Goal: Task Accomplishment & Management: Complete application form

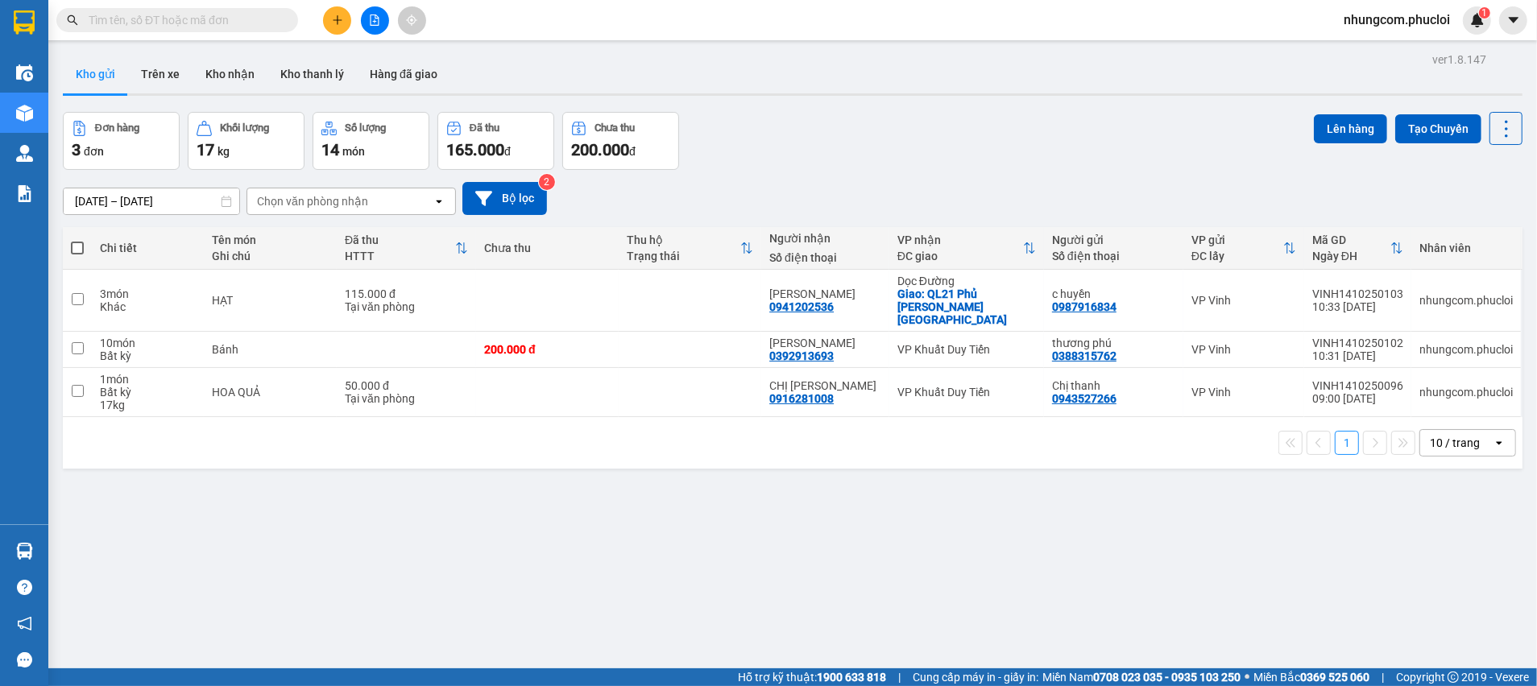
scroll to position [73, 0]
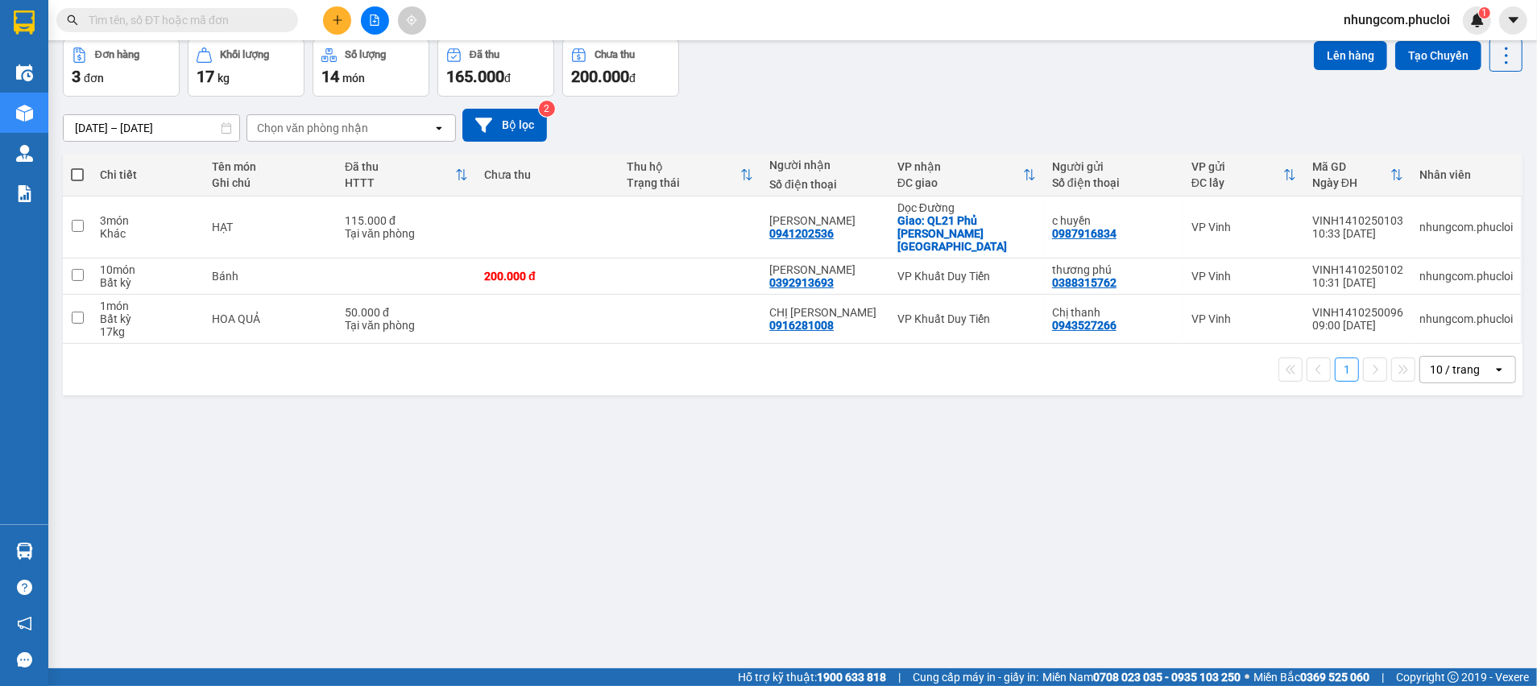
click at [216, 13] on input "text" at bounding box center [184, 20] width 190 height 18
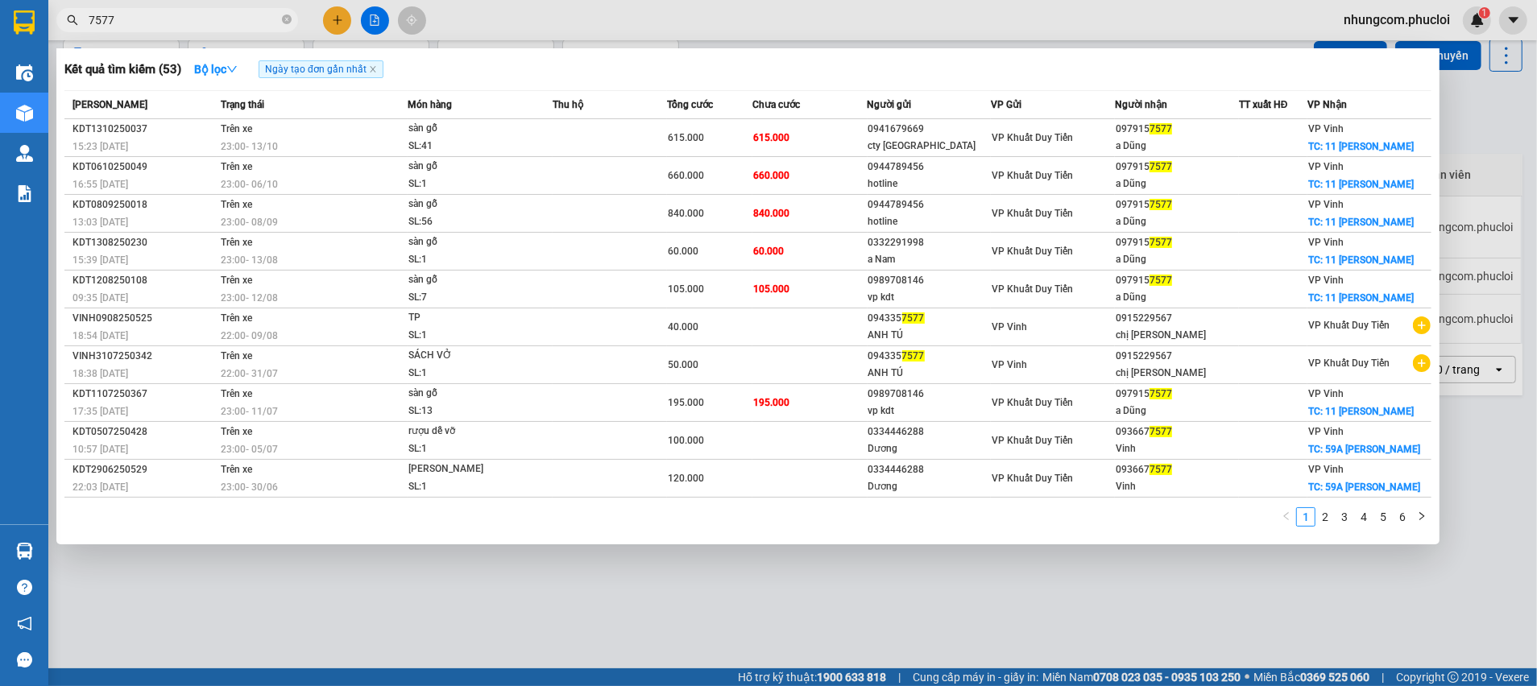
type input "7577"
click at [284, 24] on icon "close-circle" at bounding box center [287, 19] width 10 height 10
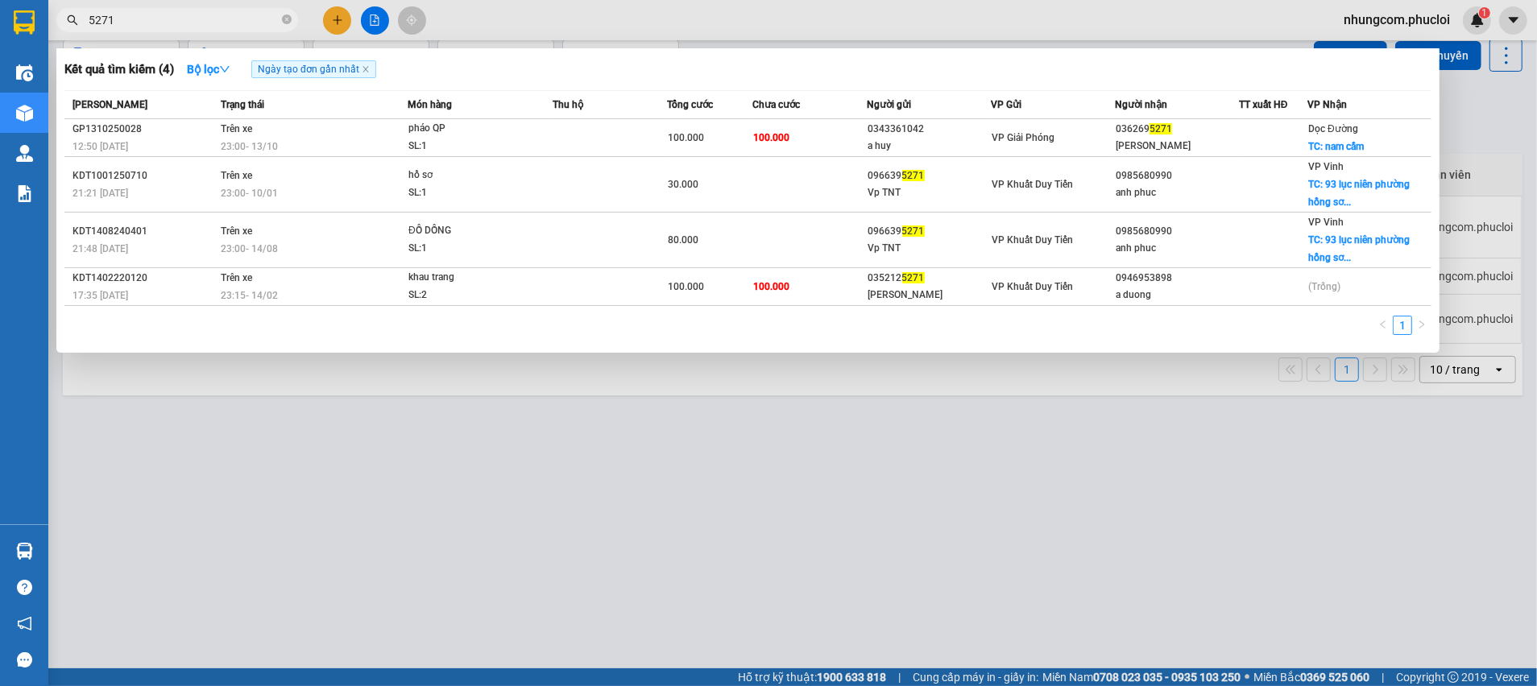
type input "5271"
click at [314, 467] on div at bounding box center [768, 343] width 1537 height 686
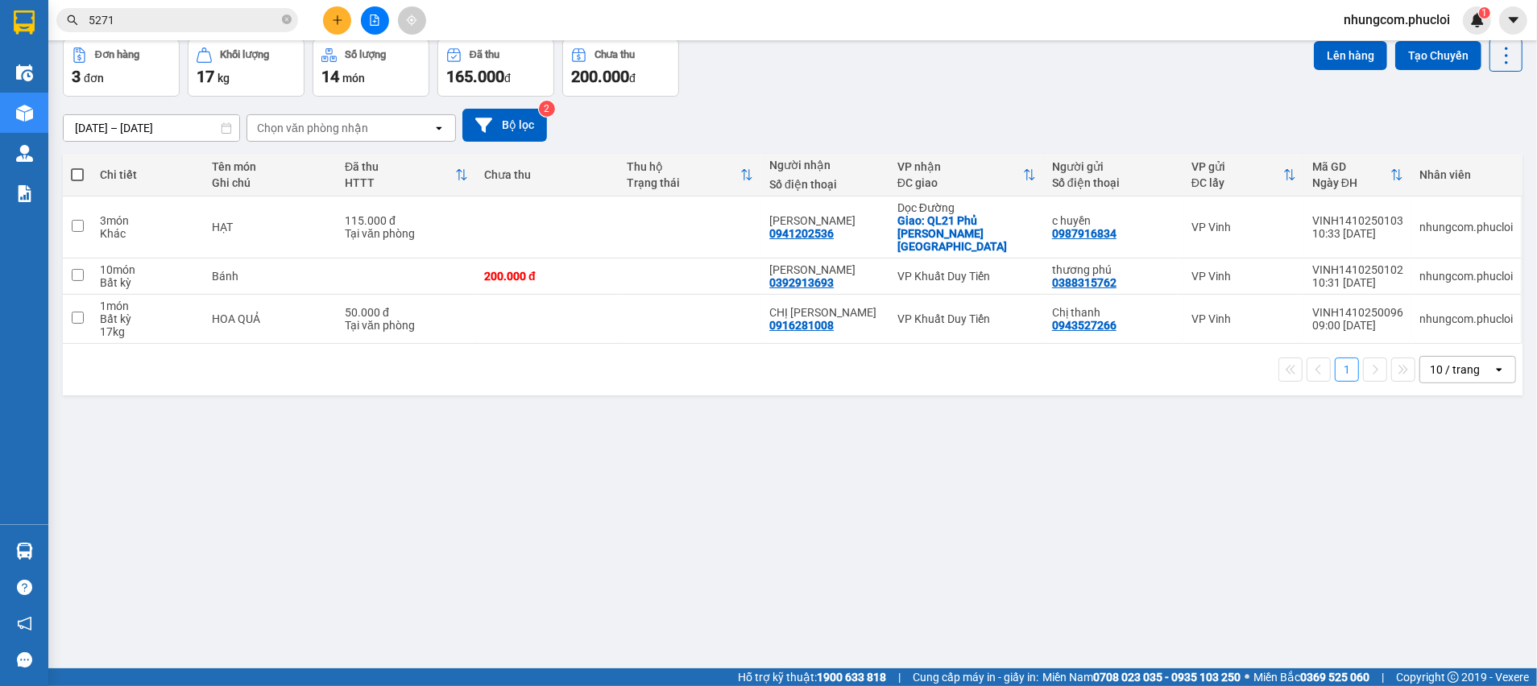
click at [471, 467] on div "ver 1.8.147 Kho gửi Trên xe Kho nhận Kho thanh [PERSON_NAME] đã giao Đơn hàng 3…" at bounding box center [792, 318] width 1472 height 686
click at [639, 495] on div "ver 1.8.147 Kho gửi Trên xe Kho nhận Kho thanh [PERSON_NAME] đã giao Đơn hàng 3…" at bounding box center [792, 318] width 1472 height 686
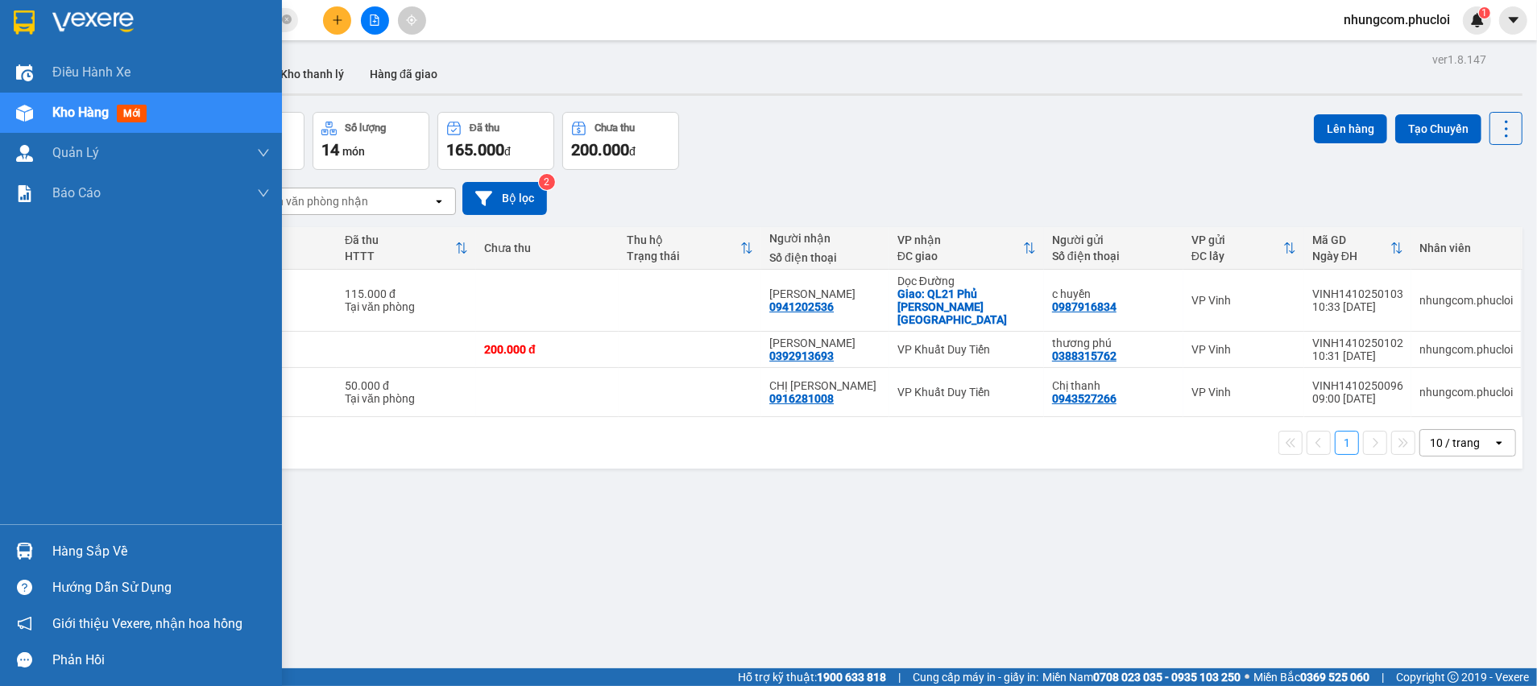
click at [122, 109] on span "mới" at bounding box center [132, 114] width 30 height 18
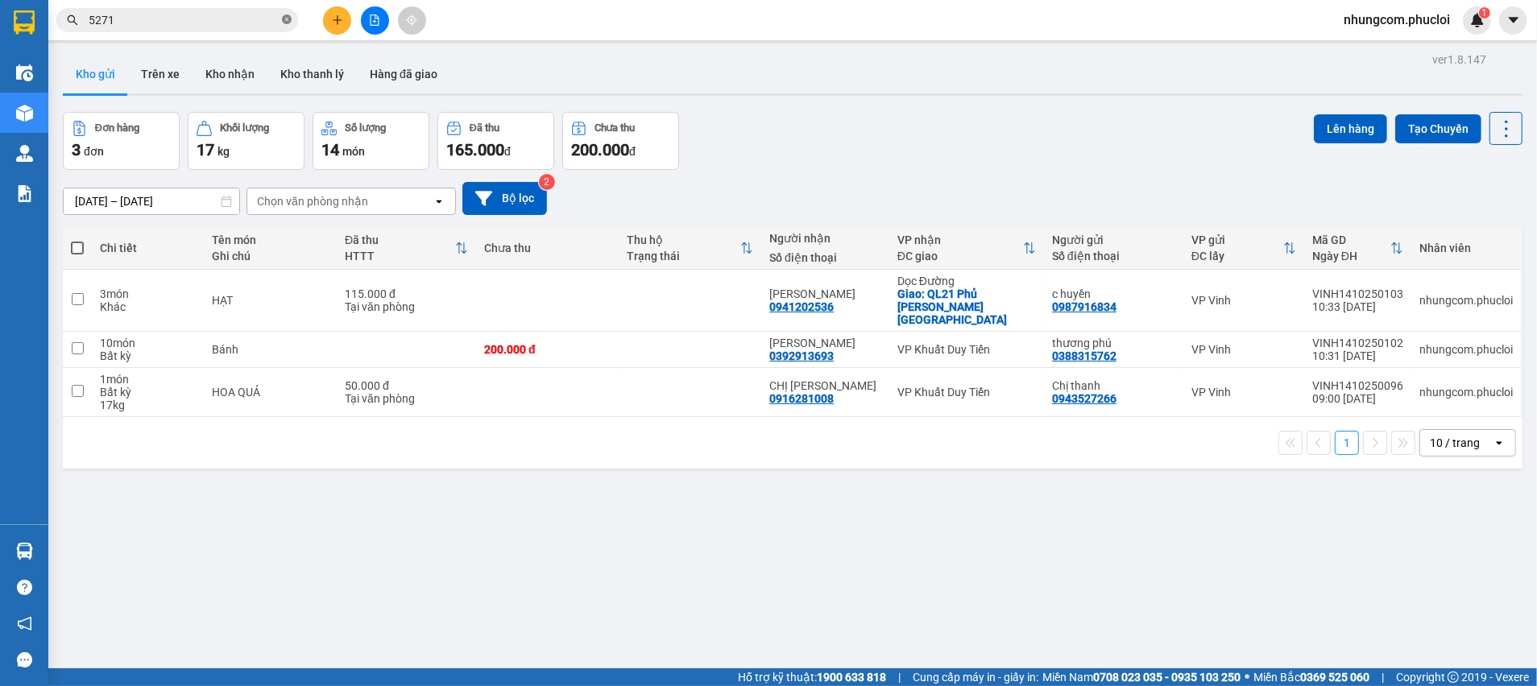
click at [285, 19] on icon "close-circle" at bounding box center [287, 19] width 10 height 10
click at [382, 23] on button at bounding box center [375, 20] width 28 height 28
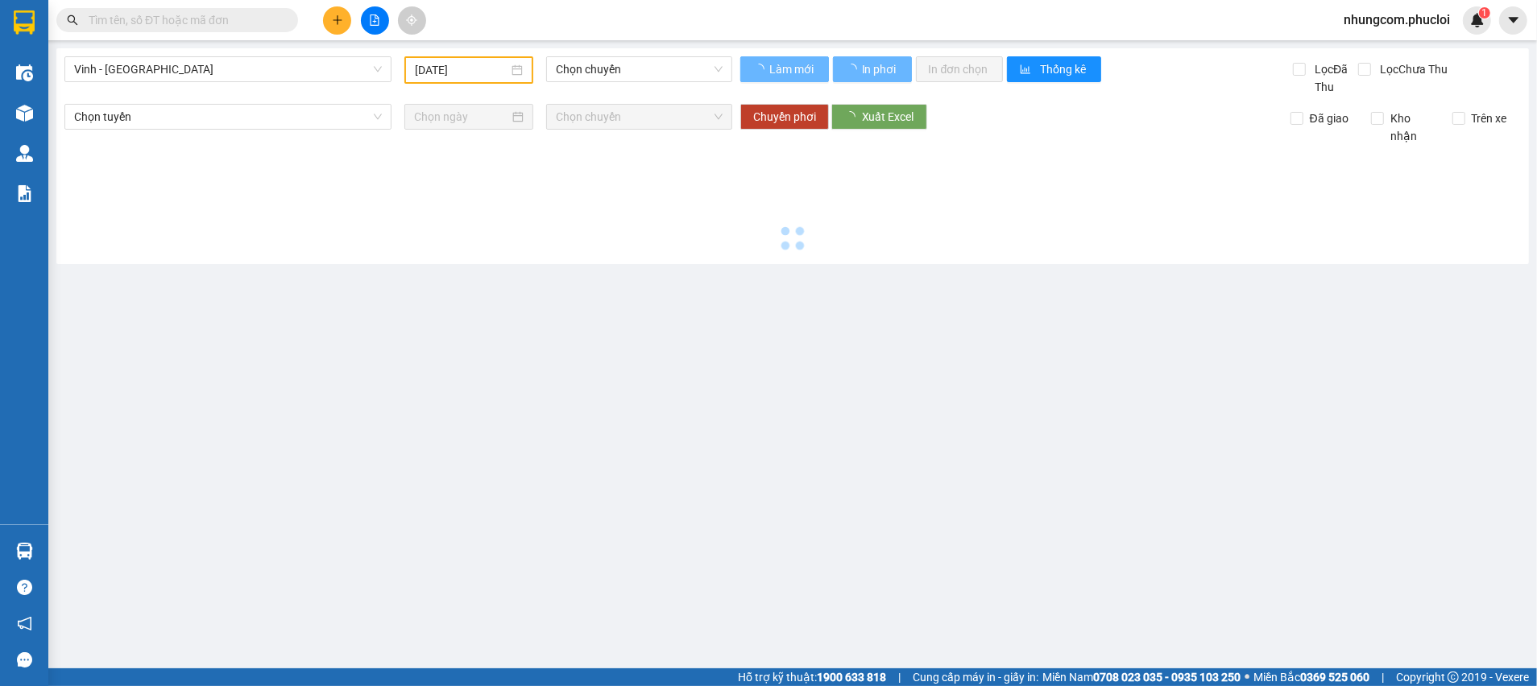
type input "[DATE]"
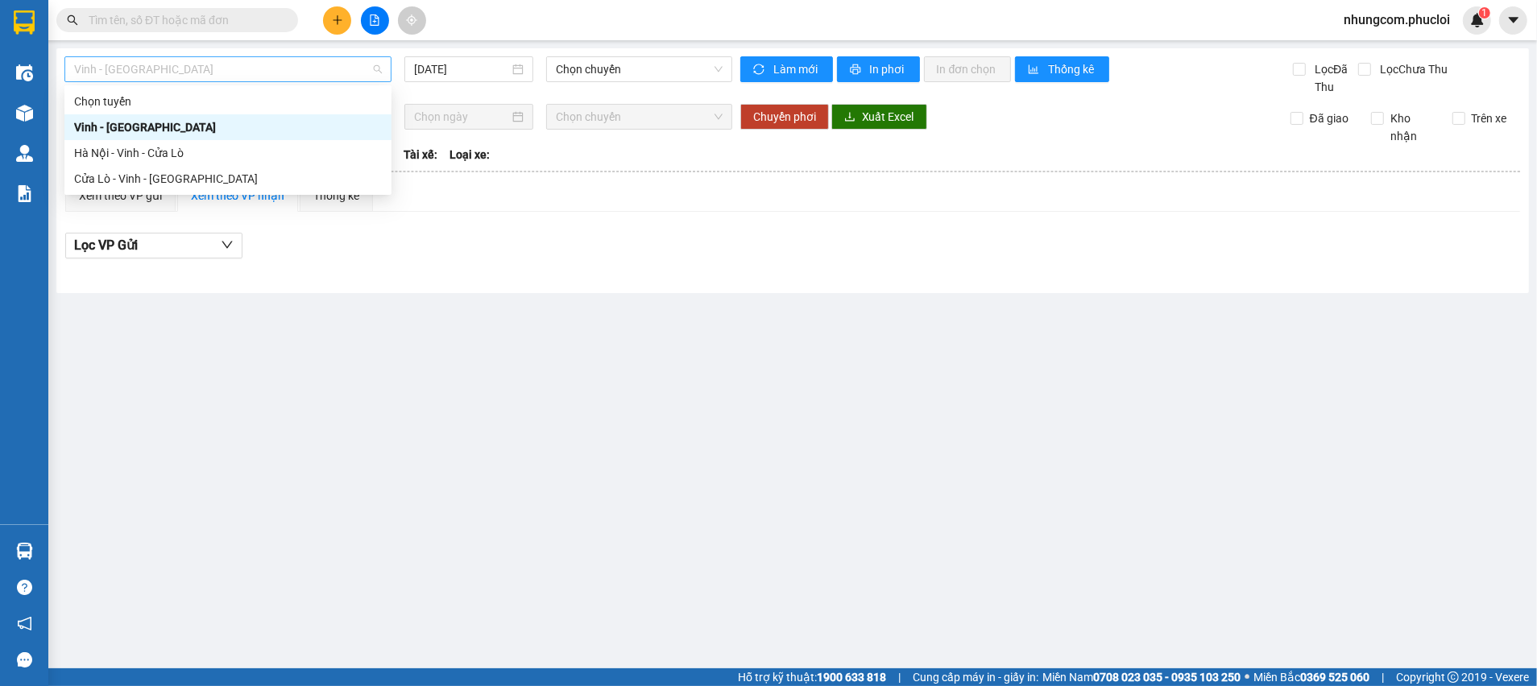
click at [346, 71] on span "Vinh - [GEOGRAPHIC_DATA]" at bounding box center [228, 69] width 308 height 24
click at [162, 177] on div "Cửa Lò - Vinh - [GEOGRAPHIC_DATA]" at bounding box center [228, 179] width 308 height 18
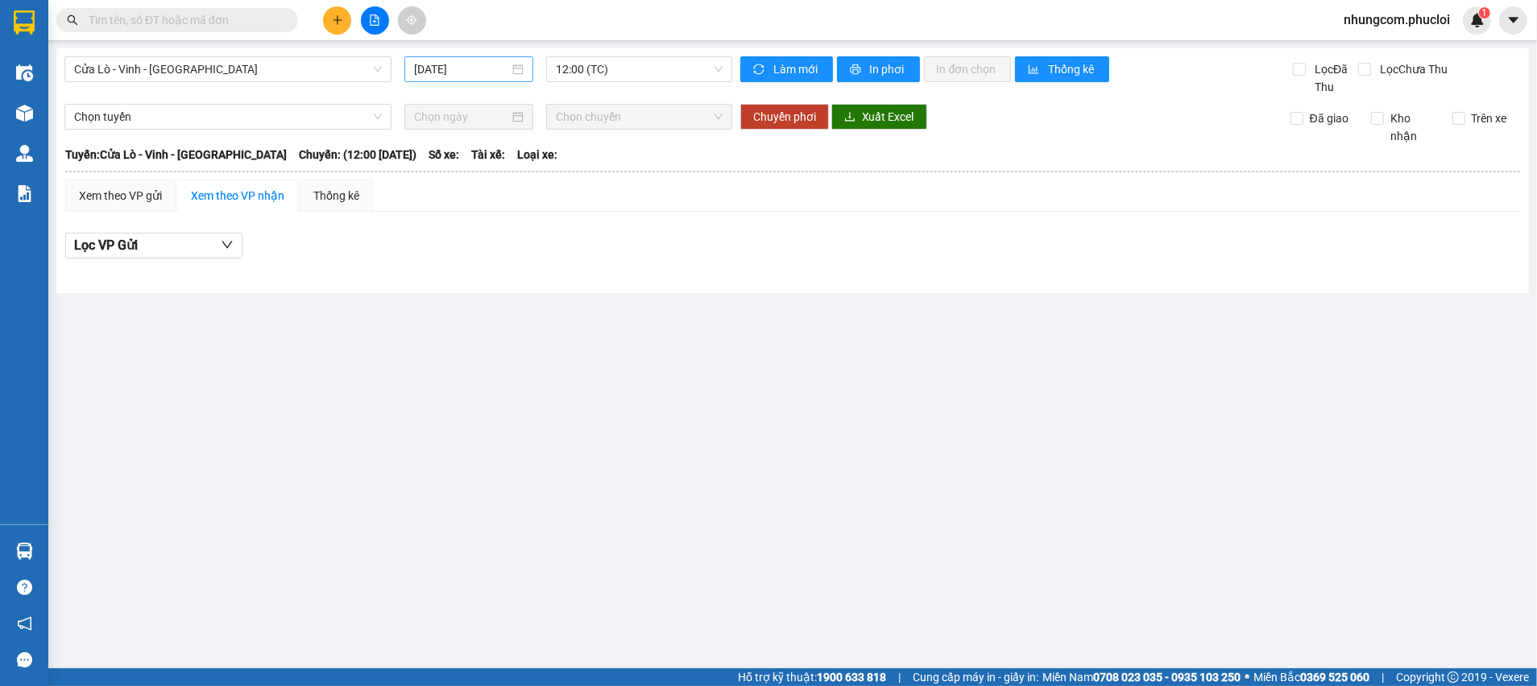
click at [516, 66] on div "[DATE]" at bounding box center [469, 69] width 110 height 18
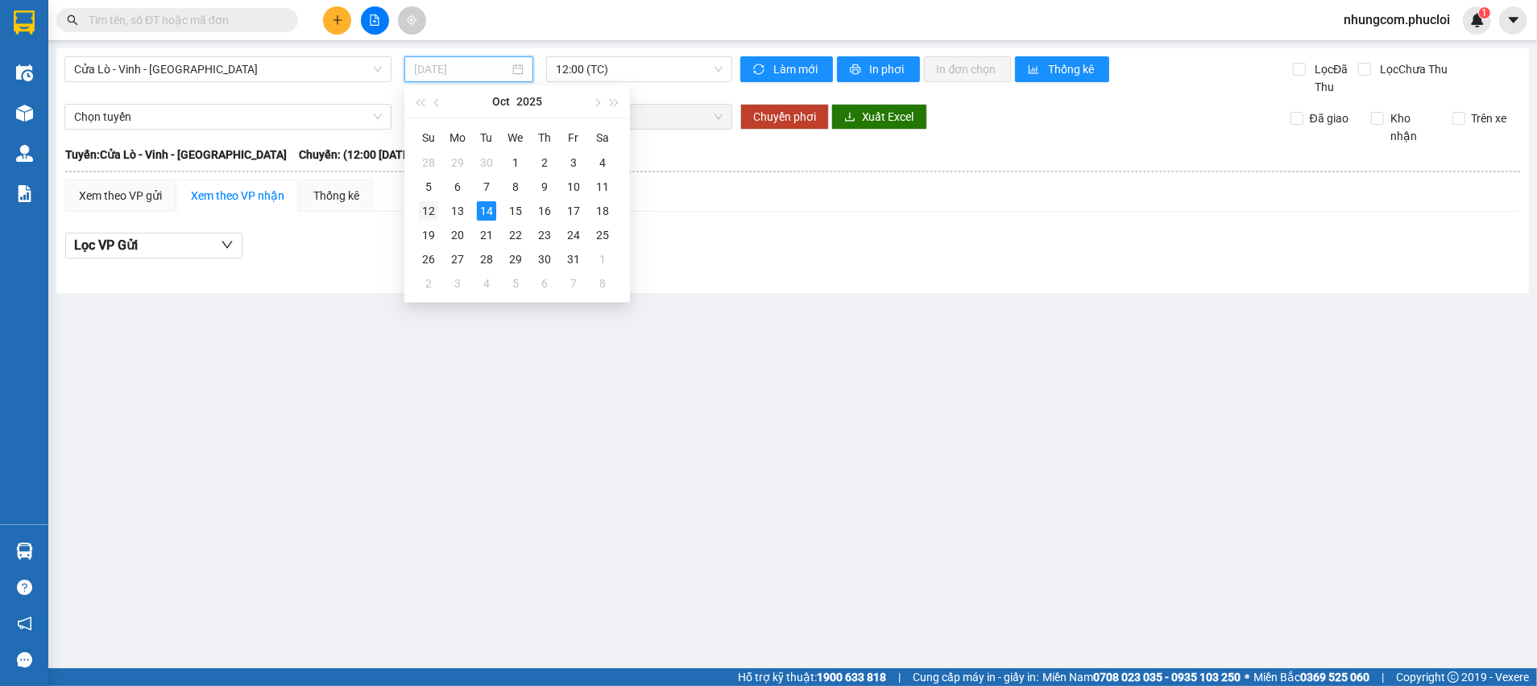
click at [435, 217] on div "12" at bounding box center [428, 210] width 19 height 19
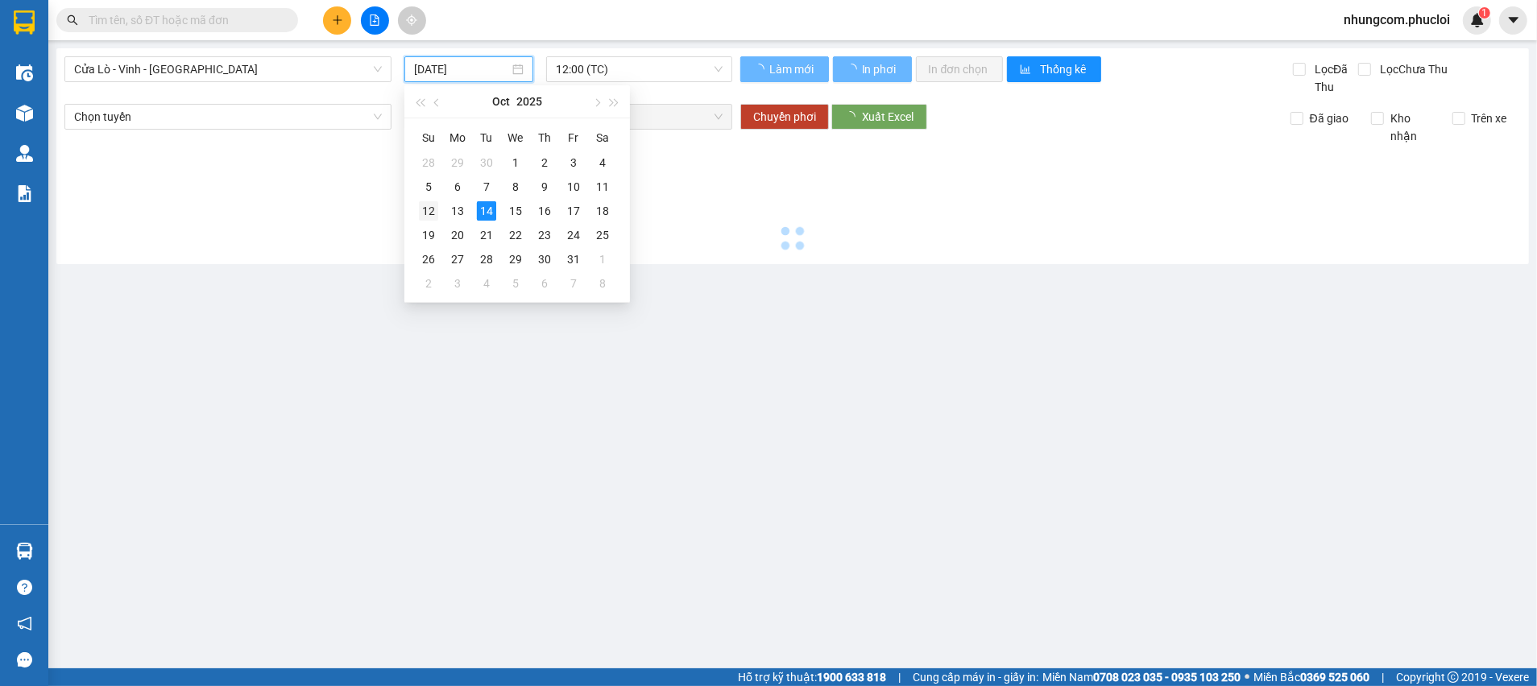
type input "[DATE]"
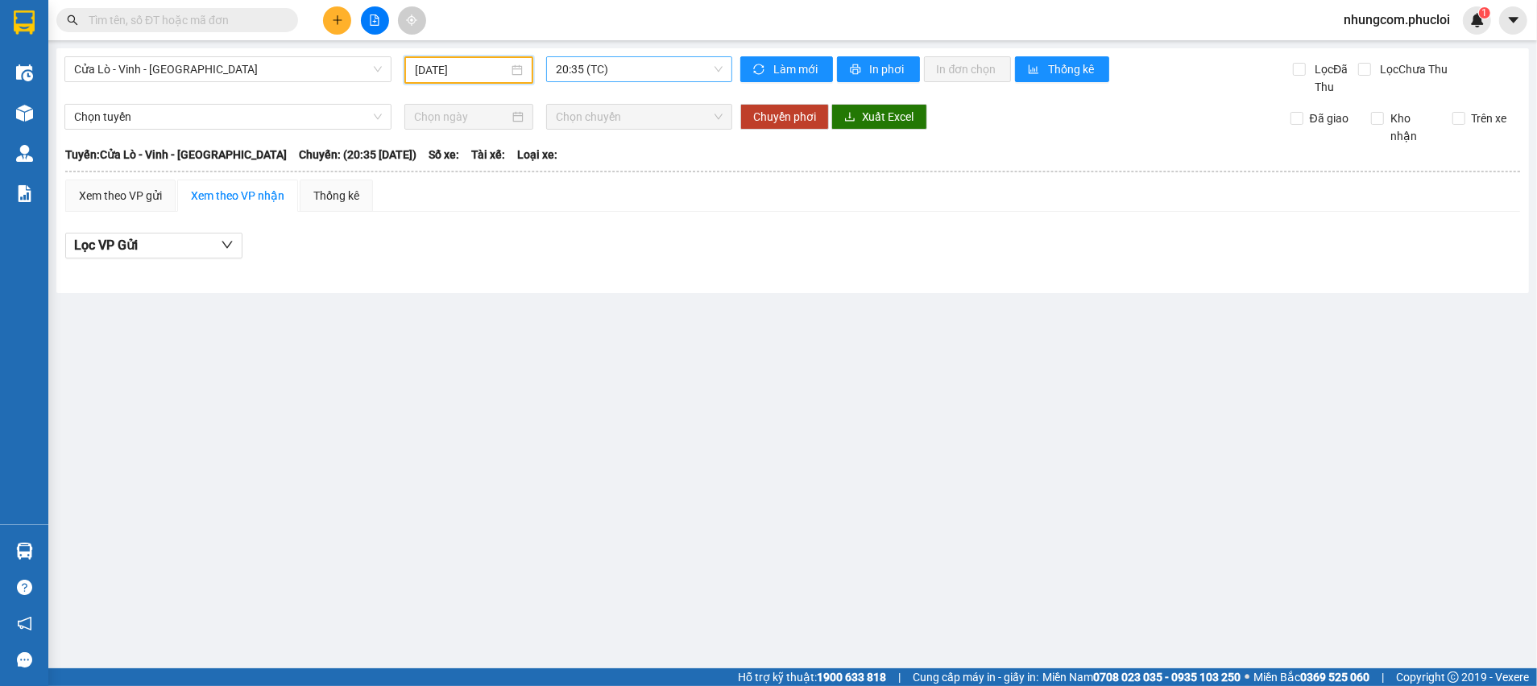
click at [592, 57] on span "20:35 (TC)" at bounding box center [639, 69] width 166 height 24
click at [583, 147] on div "22:00 (TC)" at bounding box center [619, 153] width 126 height 18
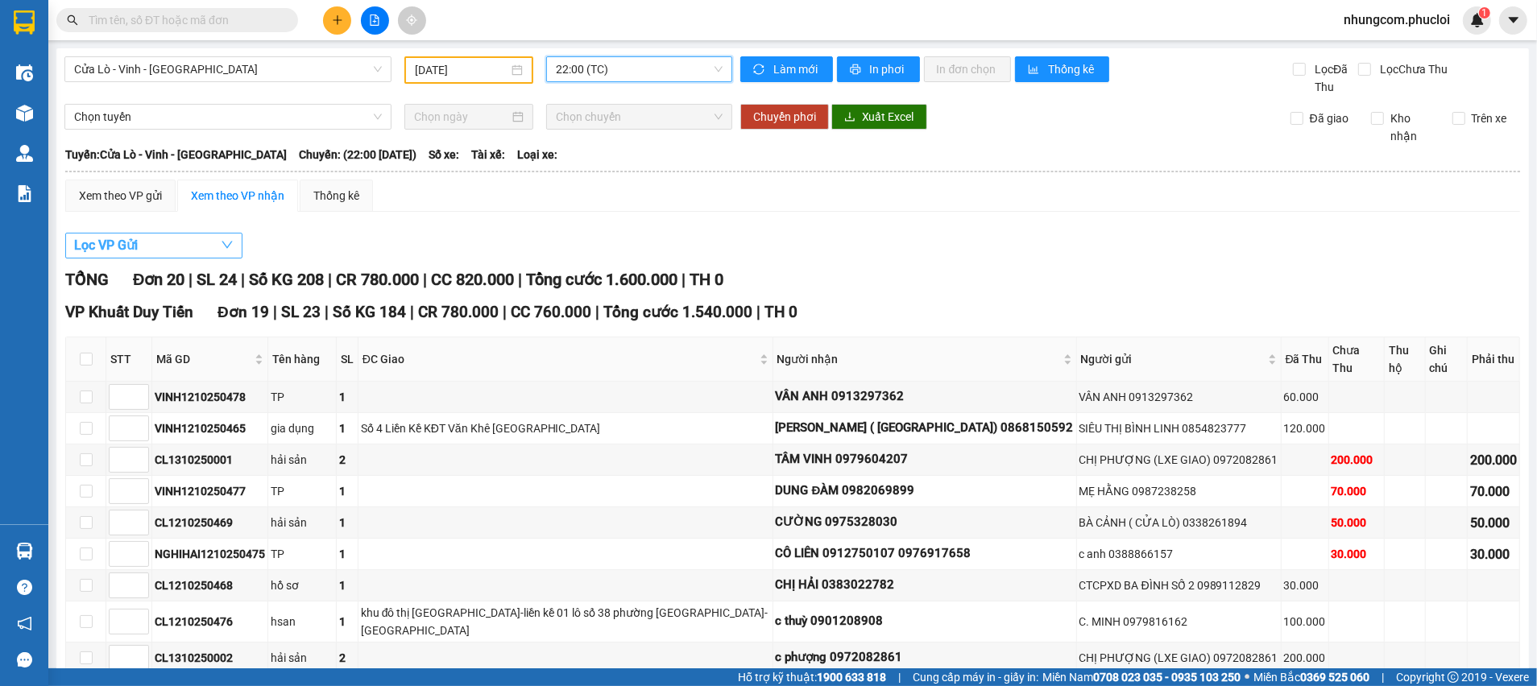
click at [159, 249] on button "Lọc VP Gửi" at bounding box center [153, 246] width 177 height 26
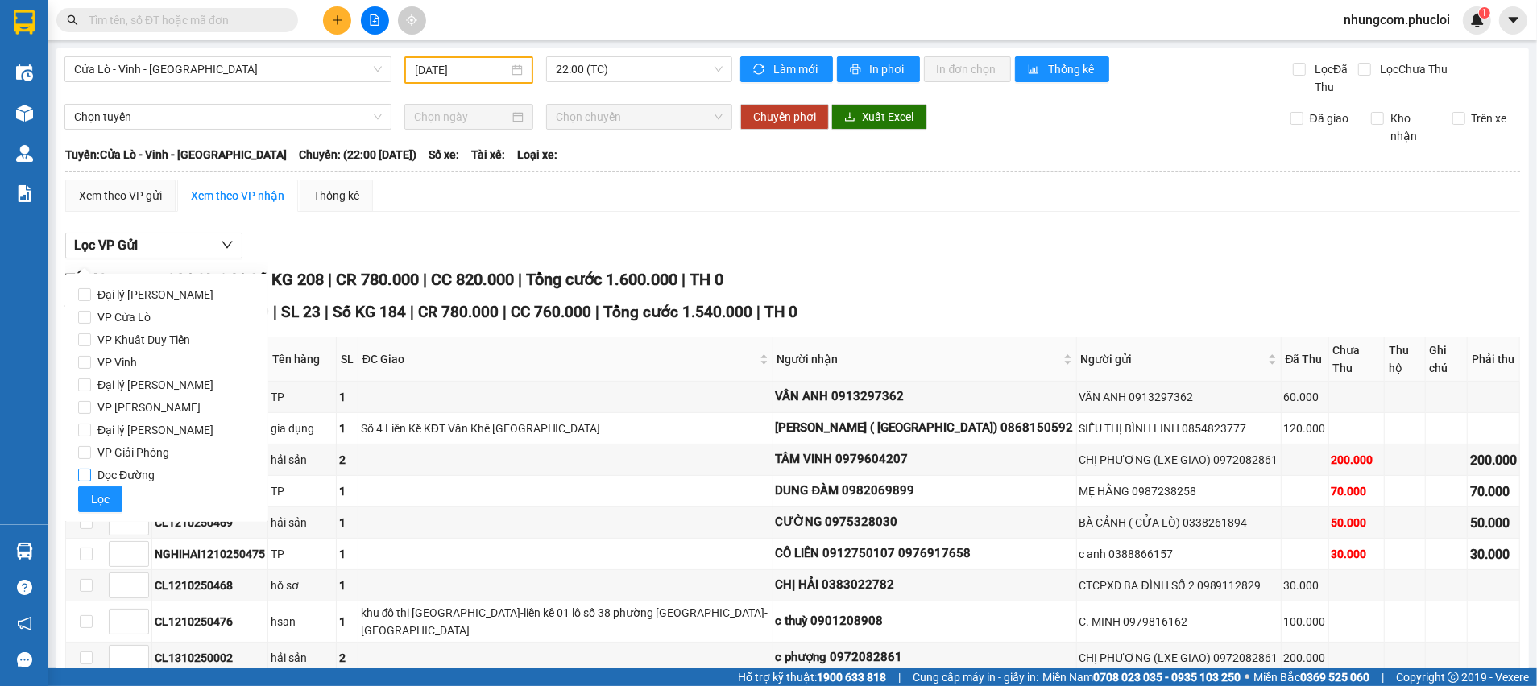
drag, startPoint x: 114, startPoint y: 365, endPoint x: 100, endPoint y: 473, distance: 108.8
click at [113, 365] on span "VP Vinh" at bounding box center [117, 362] width 52 height 23
click at [91, 365] on input "VP Vinh" at bounding box center [84, 362] width 13 height 13
checkbox input "true"
click at [97, 503] on span "Lọc" at bounding box center [100, 500] width 19 height 18
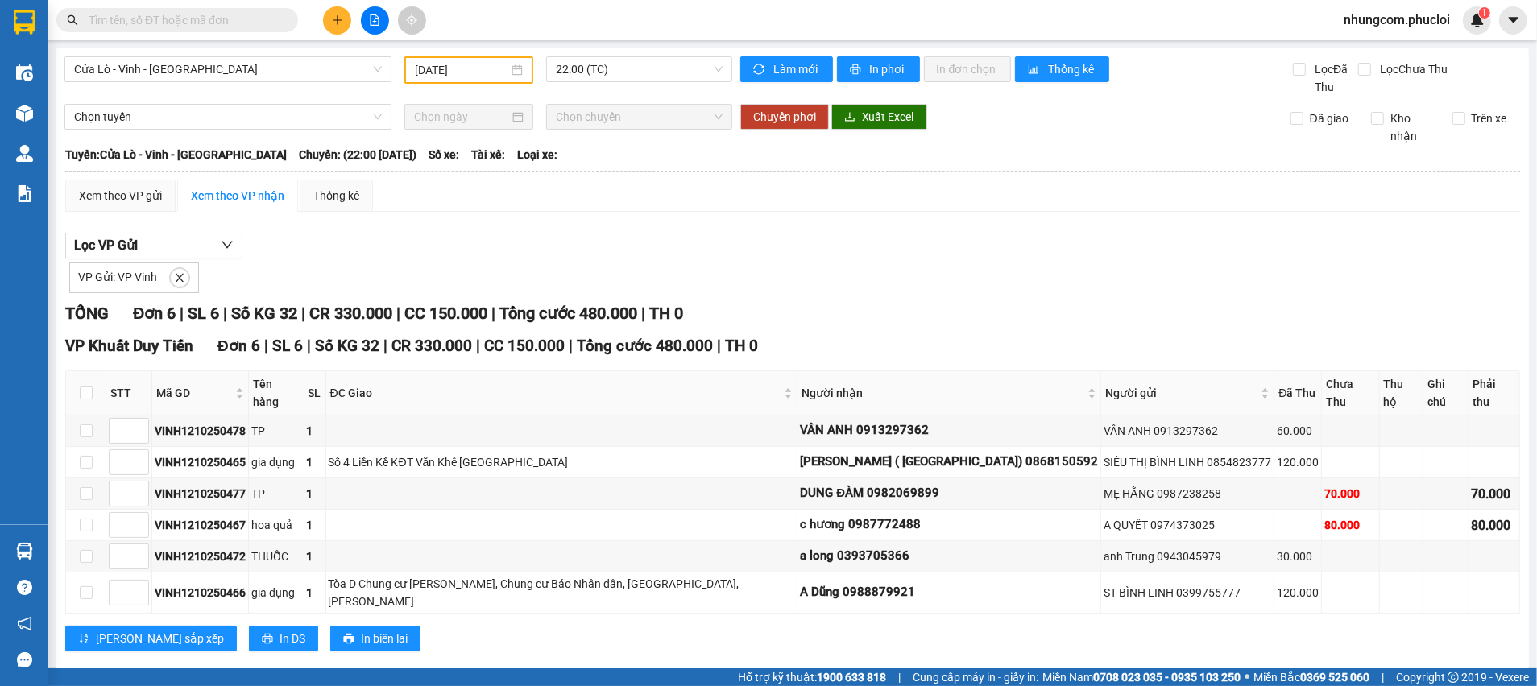
click at [252, 19] on input "text" at bounding box center [184, 20] width 190 height 18
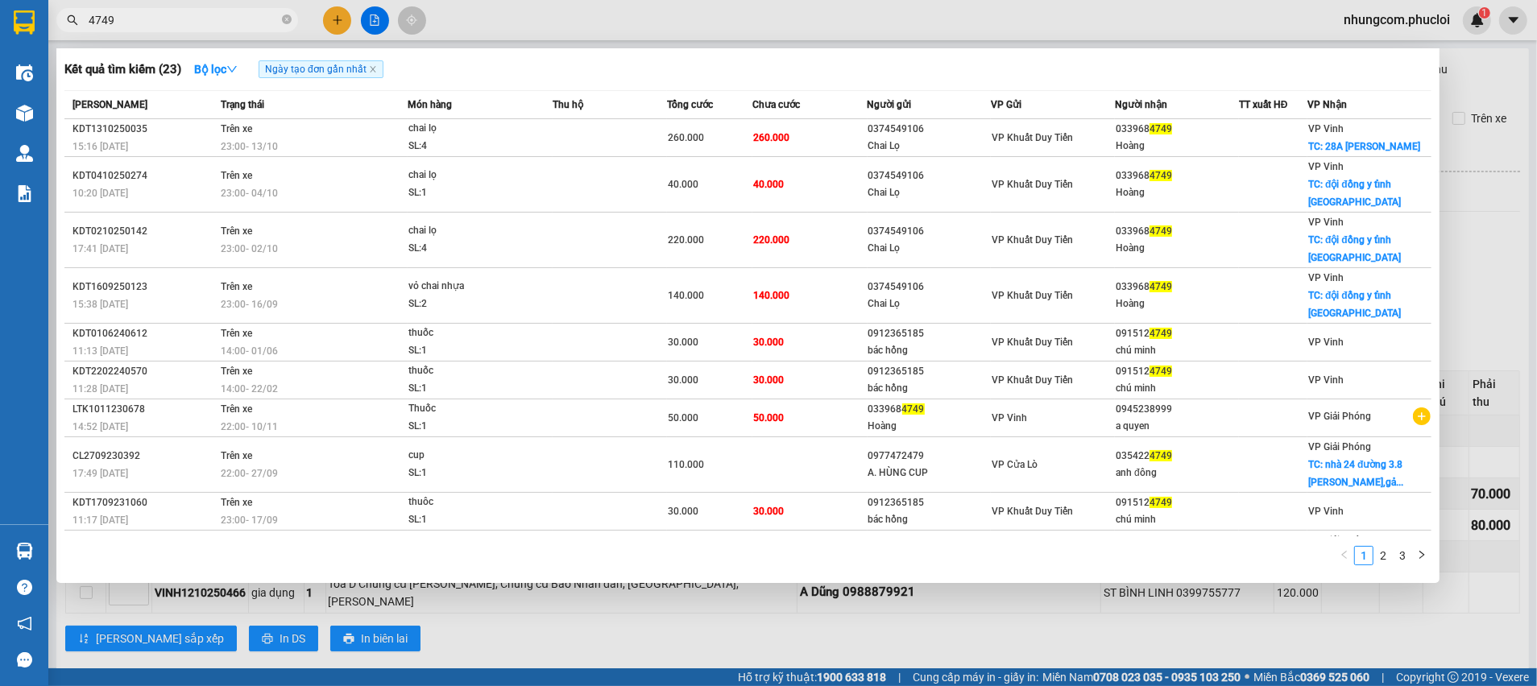
type input "4749"
click at [795, 621] on div at bounding box center [768, 343] width 1537 height 686
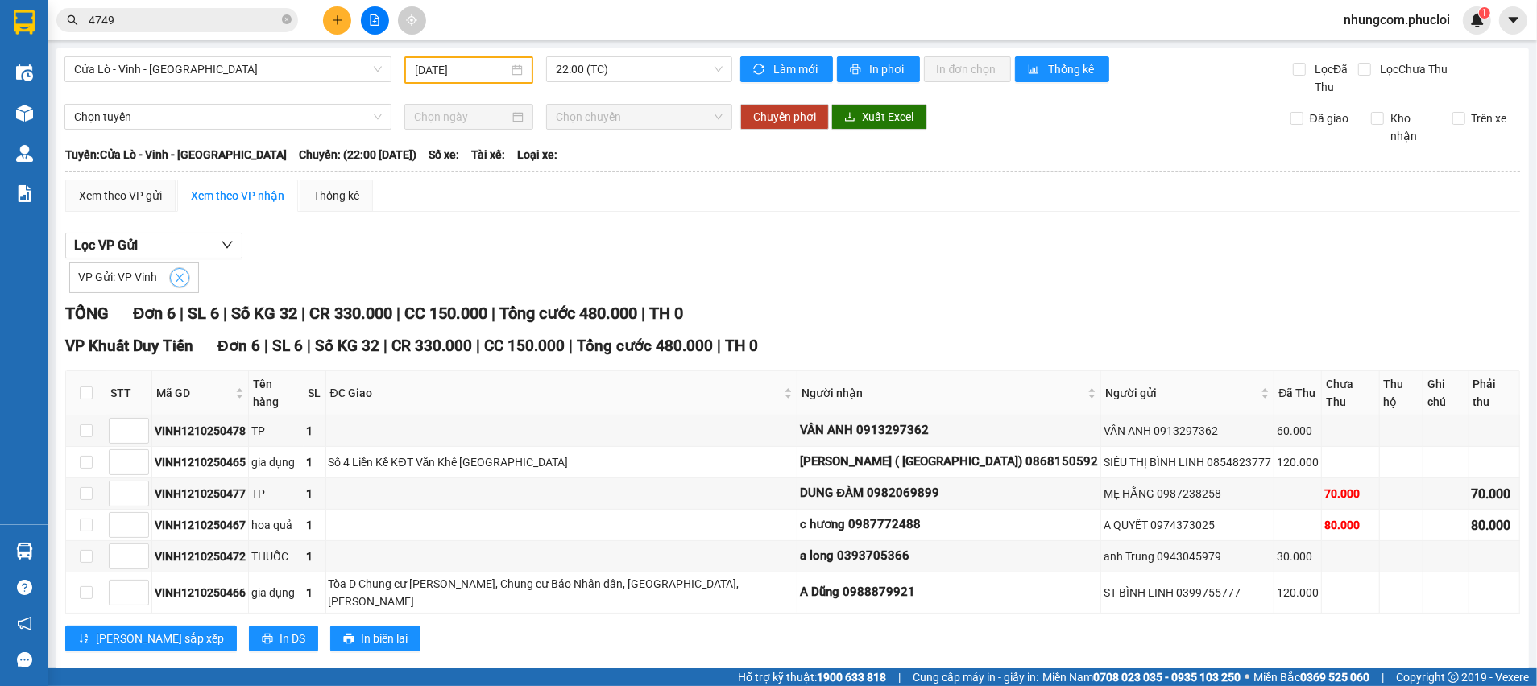
click at [184, 281] on icon "close" at bounding box center [179, 277] width 11 height 11
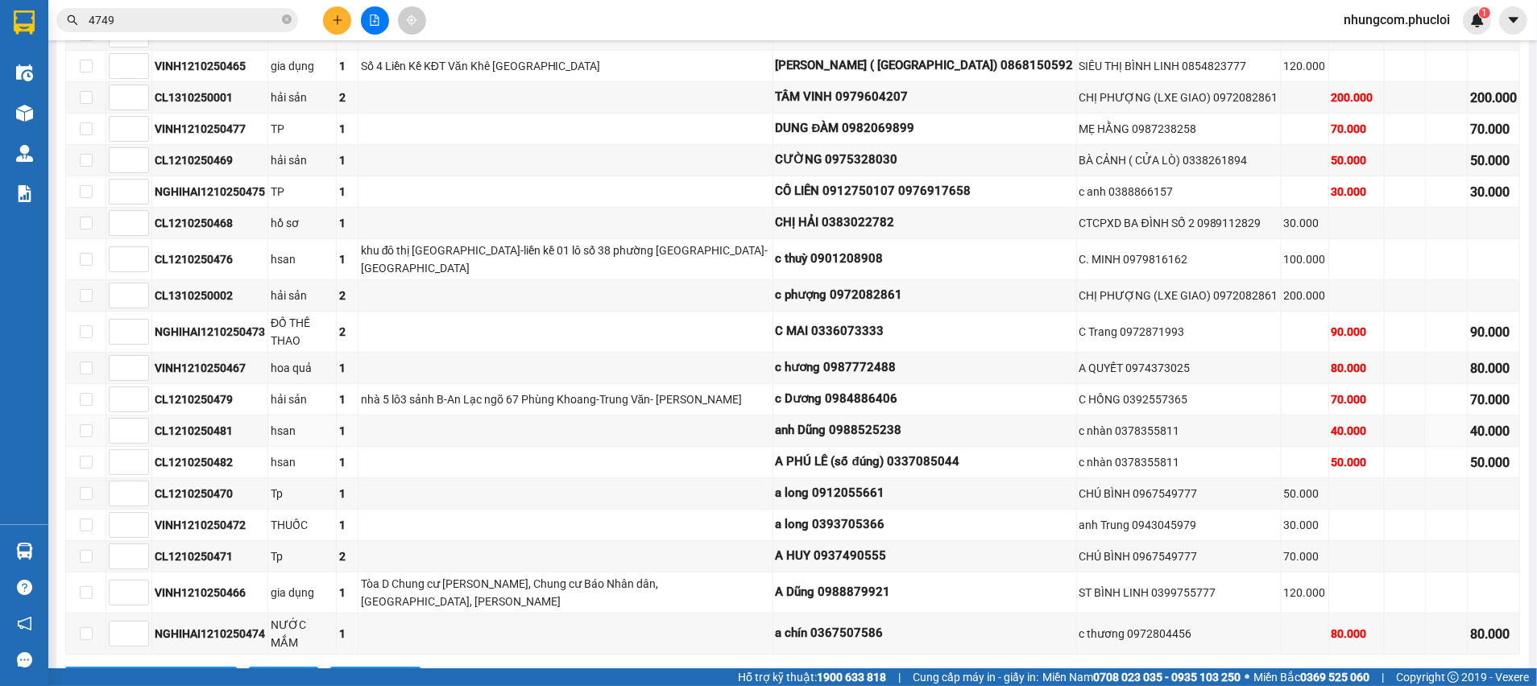
scroll to position [564, 0]
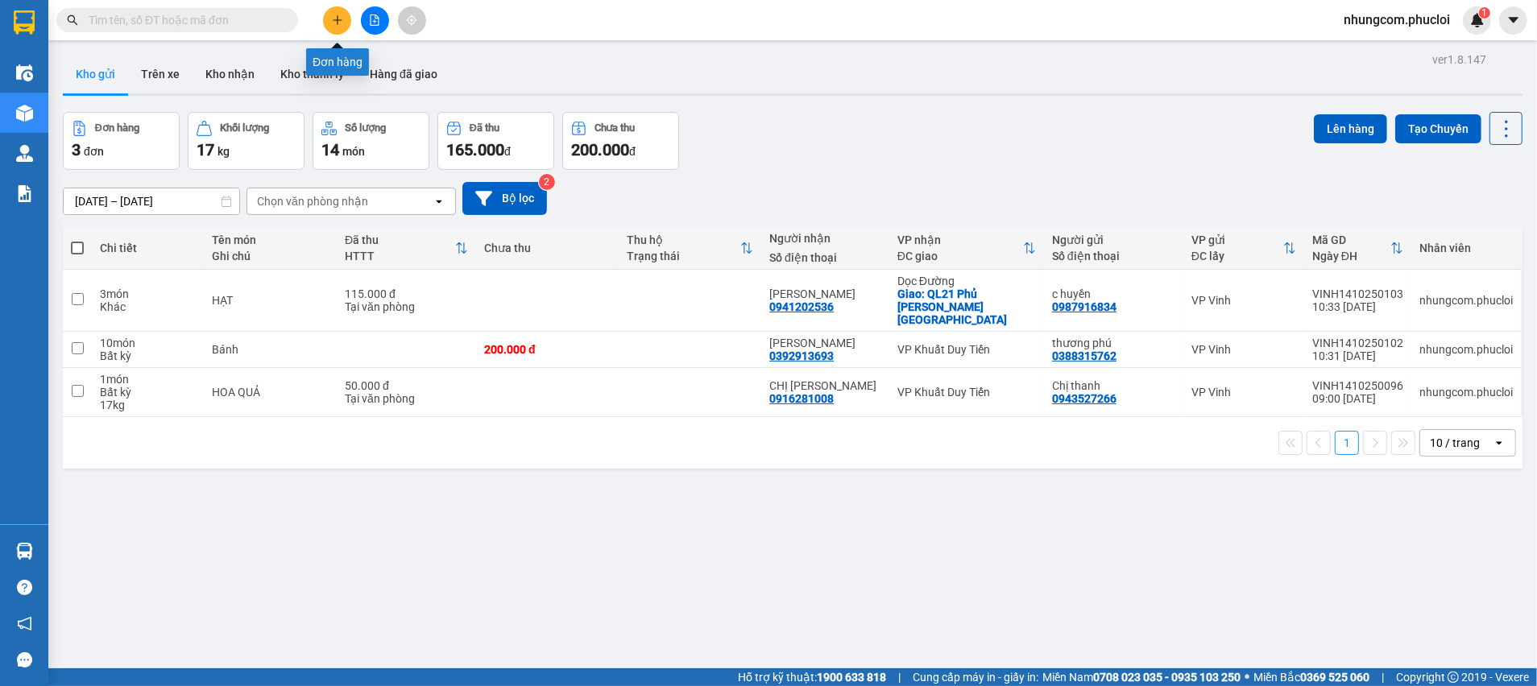
click at [336, 19] on icon "plus" at bounding box center [337, 19] width 11 height 11
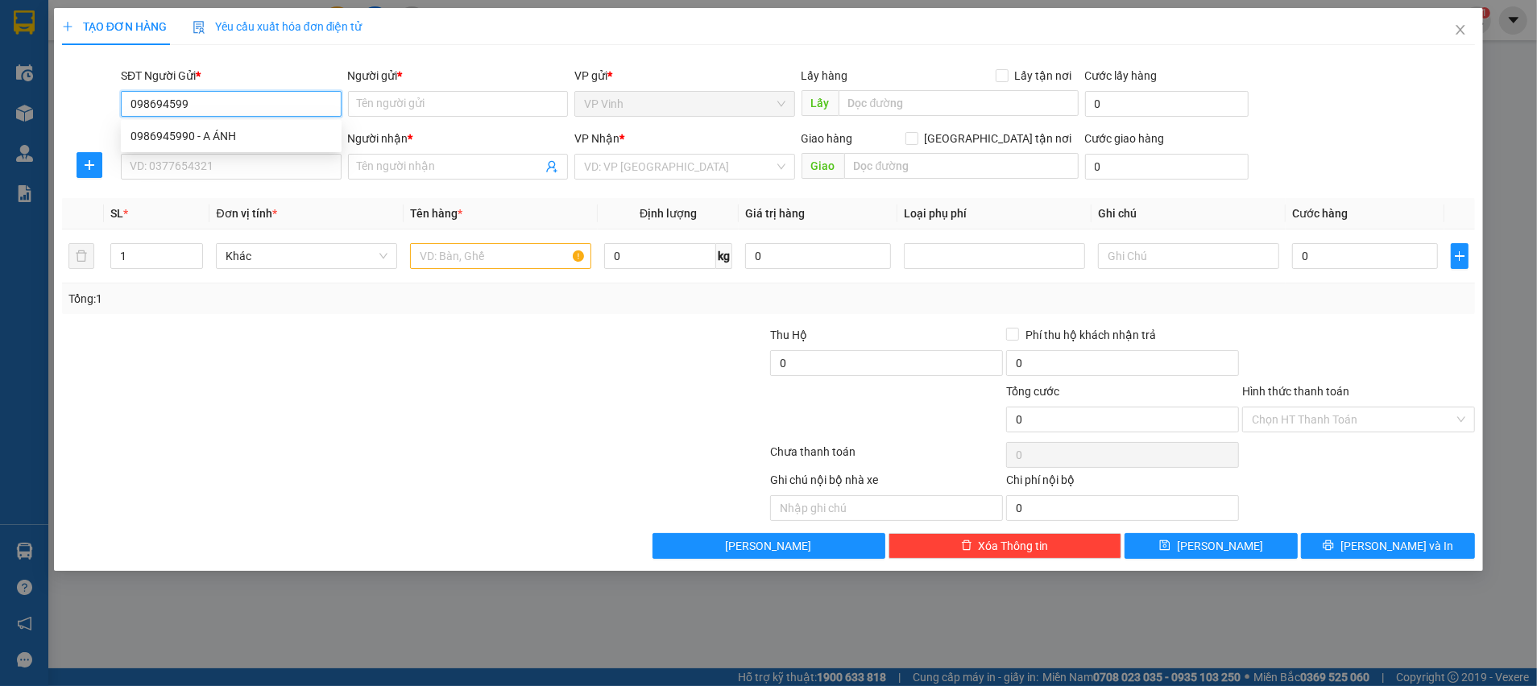
type input "0986945990"
click at [177, 126] on div "0986945990 - A ÁNH" at bounding box center [231, 136] width 221 height 26
type input "A ÁNH"
type input "0986945990"
click at [217, 172] on input "SĐT Người Nhận *" at bounding box center [231, 167] width 221 height 26
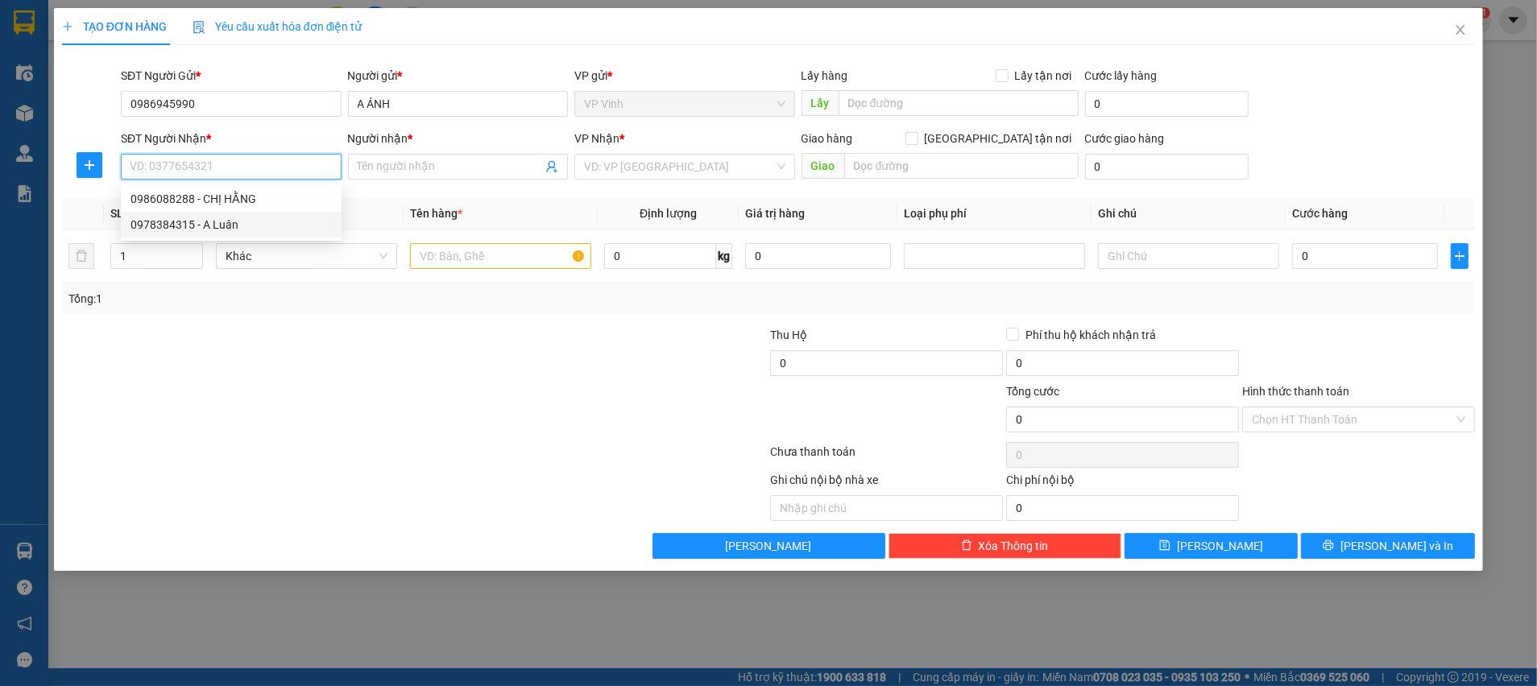
click at [230, 220] on div "0978384315 - A Luân" at bounding box center [230, 225] width 201 height 18
type input "0978384315"
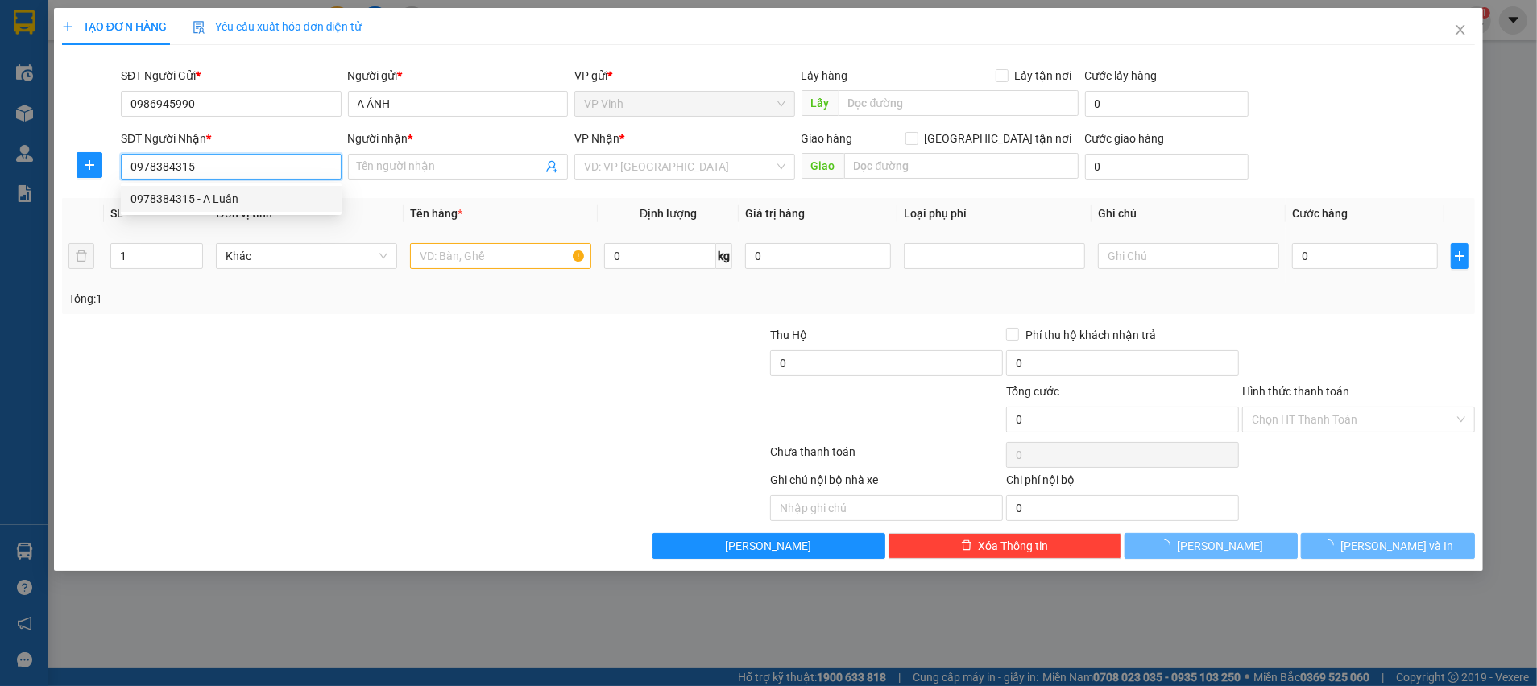
type input "A Luân"
checkbox input "true"
type input "CHỢ HAPULICO"
type input "40.000"
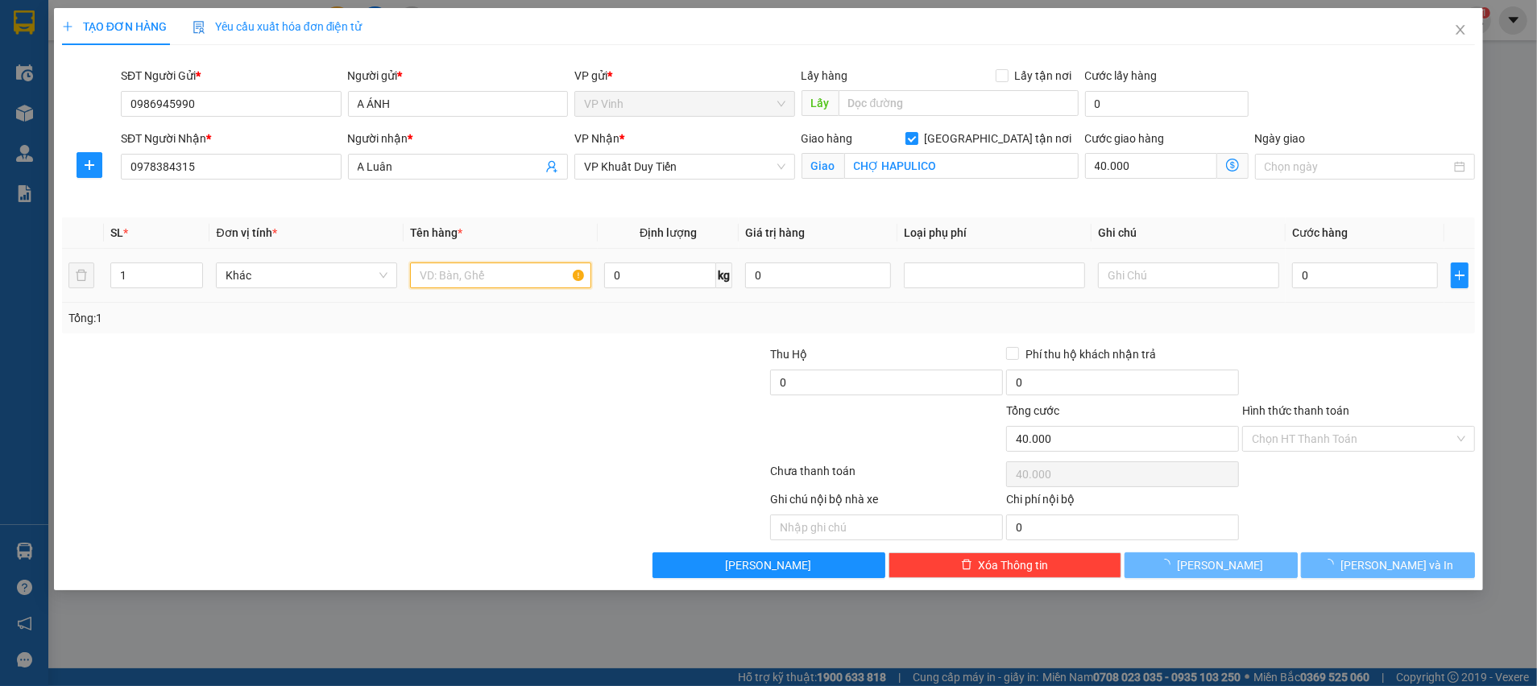
click at [462, 263] on input "text" at bounding box center [500, 276] width 181 height 26
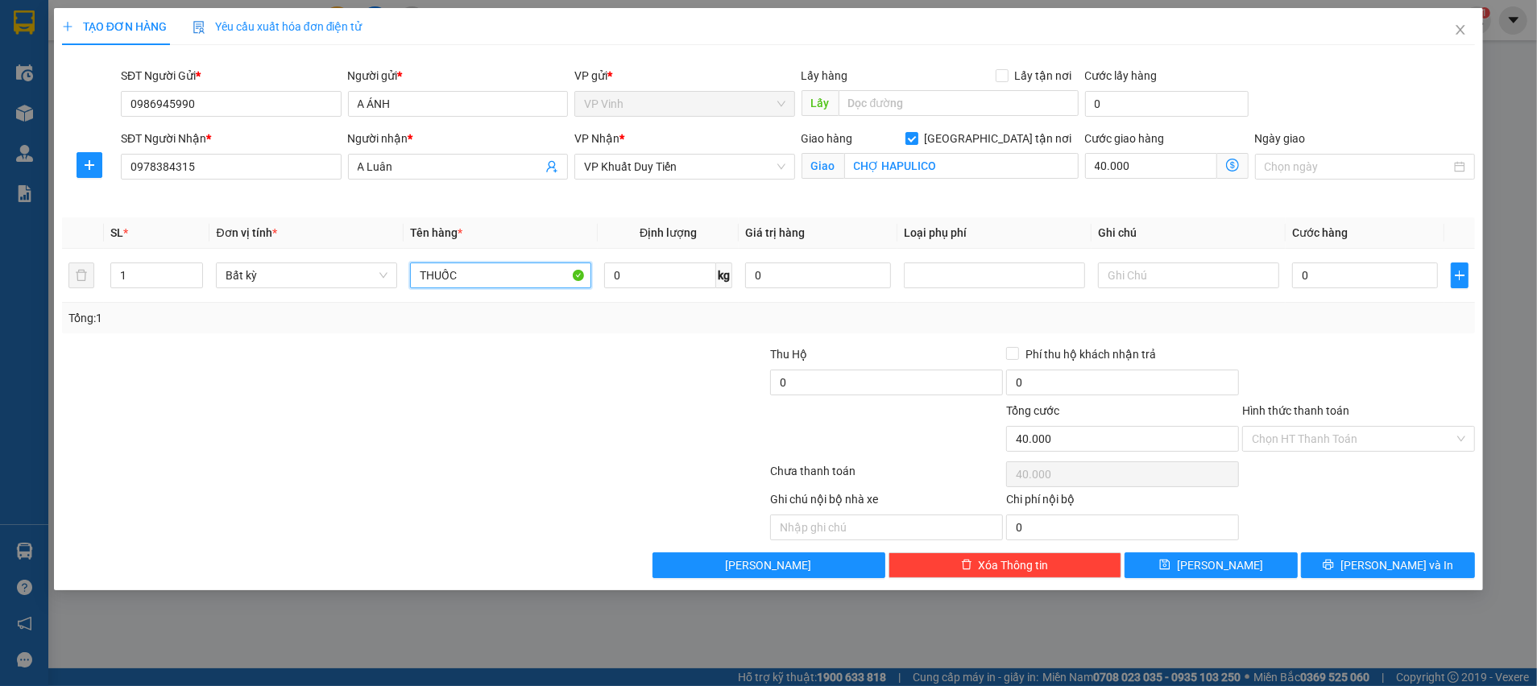
type input "THUỐC"
click at [684, 329] on div "Tổng: 1" at bounding box center [768, 318] width 1413 height 31
click at [1331, 275] on input "0" at bounding box center [1365, 276] width 146 height 26
type input "4"
type input "40.004"
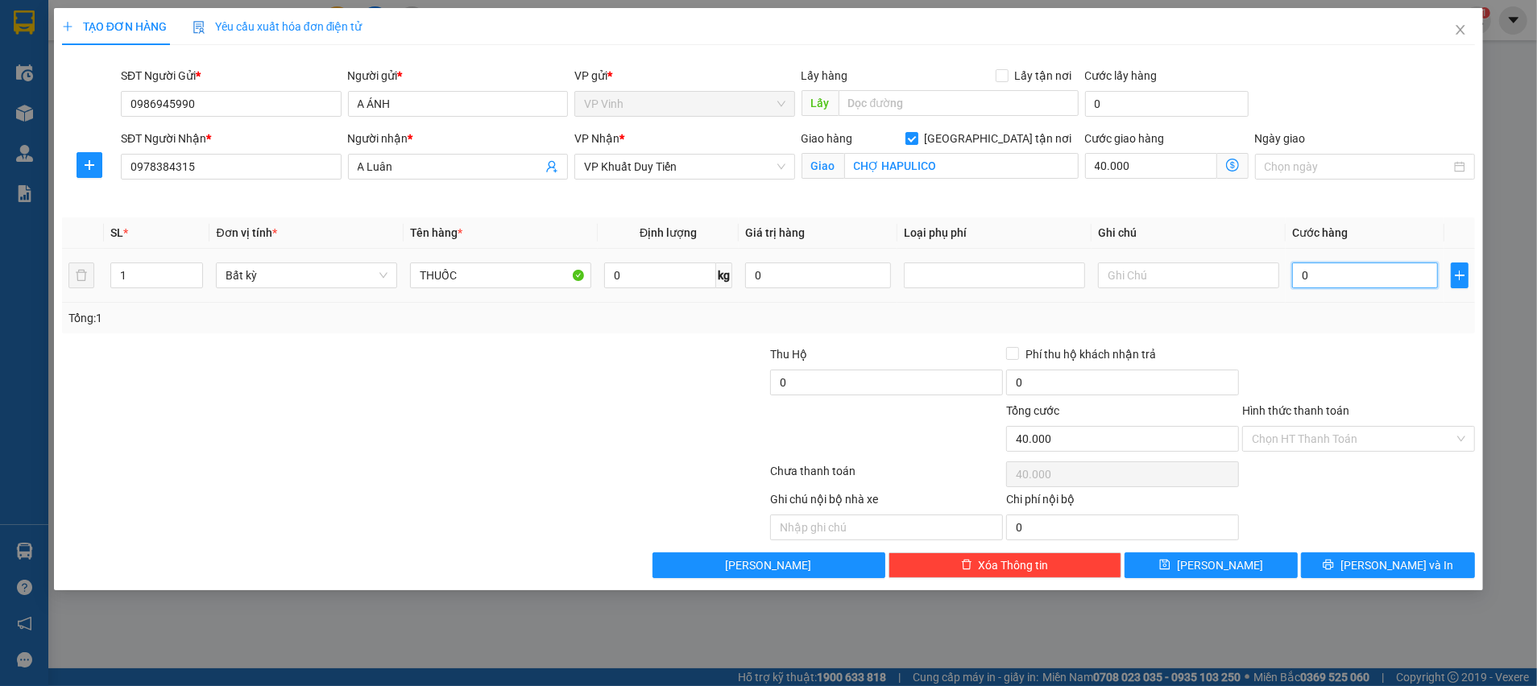
type input "40.004"
type input "40"
type input "40.040"
click at [1336, 314] on div "Tổng: 1" at bounding box center [768, 318] width 1400 height 18
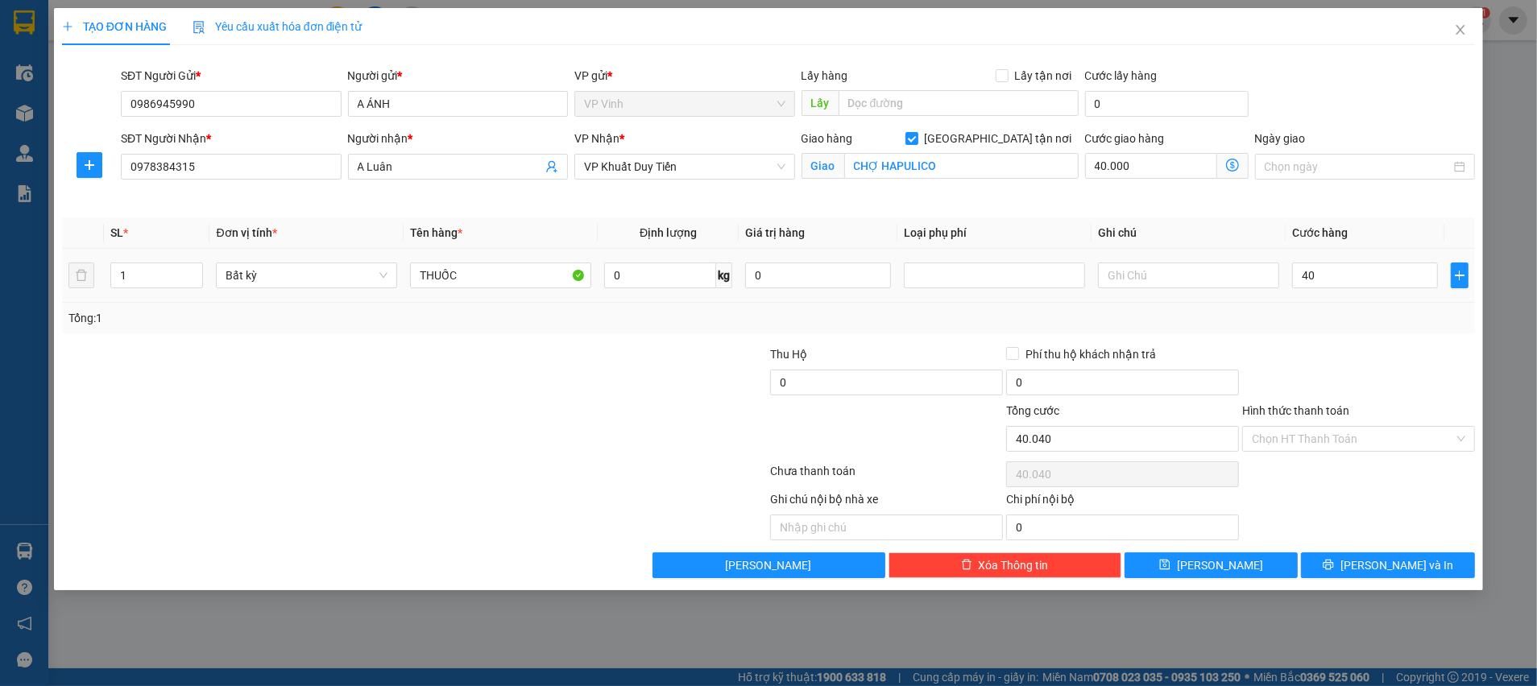
type input "40.000"
type input "80.000"
click at [1331, 441] on input "Hình thức thanh toán" at bounding box center [1353, 439] width 202 height 24
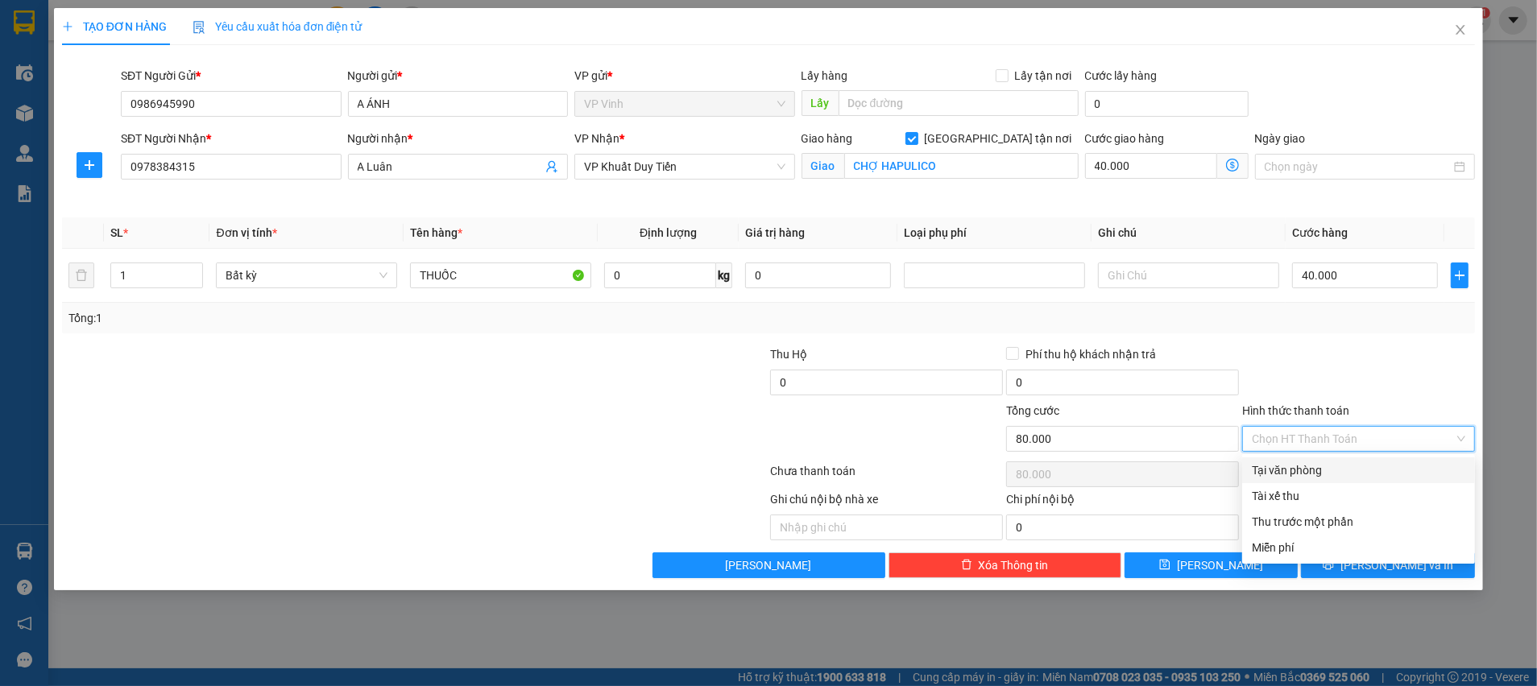
click at [1268, 466] on div "Tại văn phòng" at bounding box center [1358, 471] width 213 height 18
type input "0"
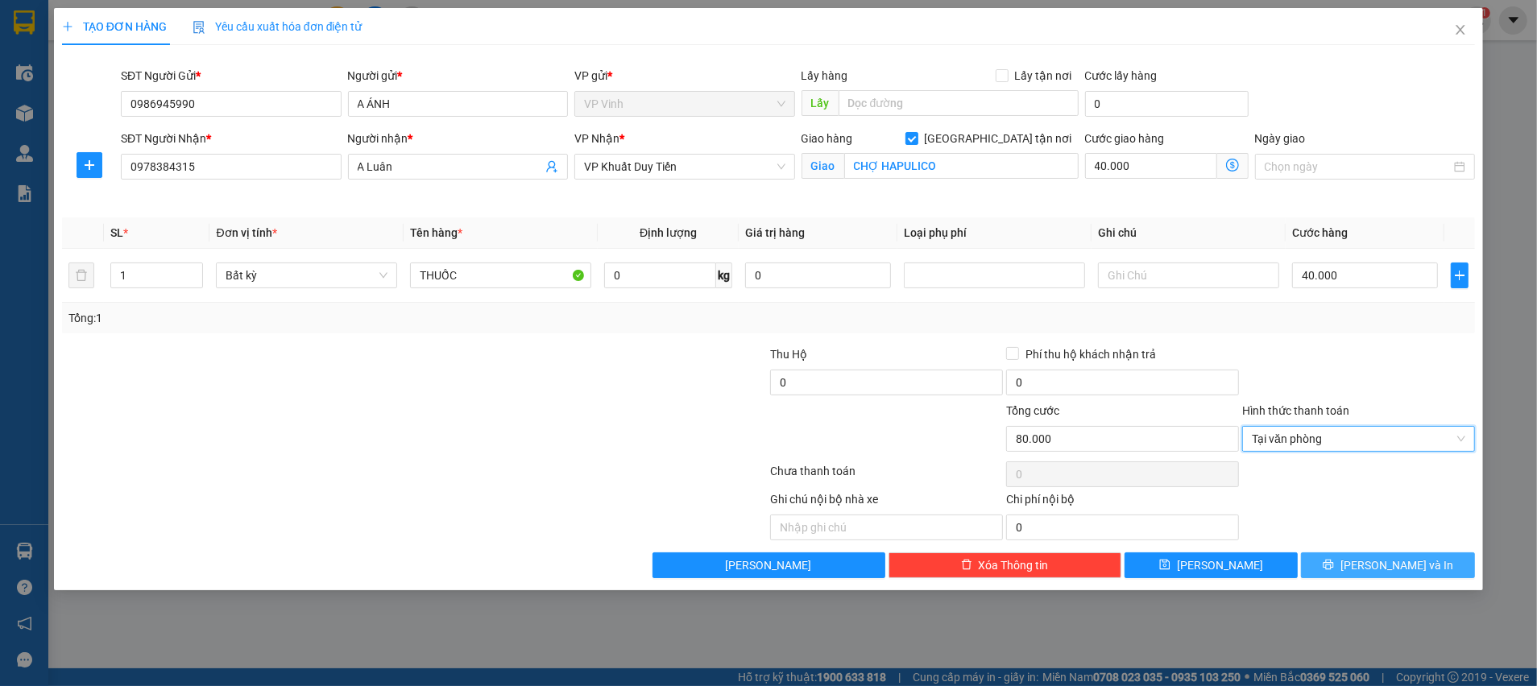
click at [1341, 562] on button "Lưu và In" at bounding box center [1388, 566] width 174 height 26
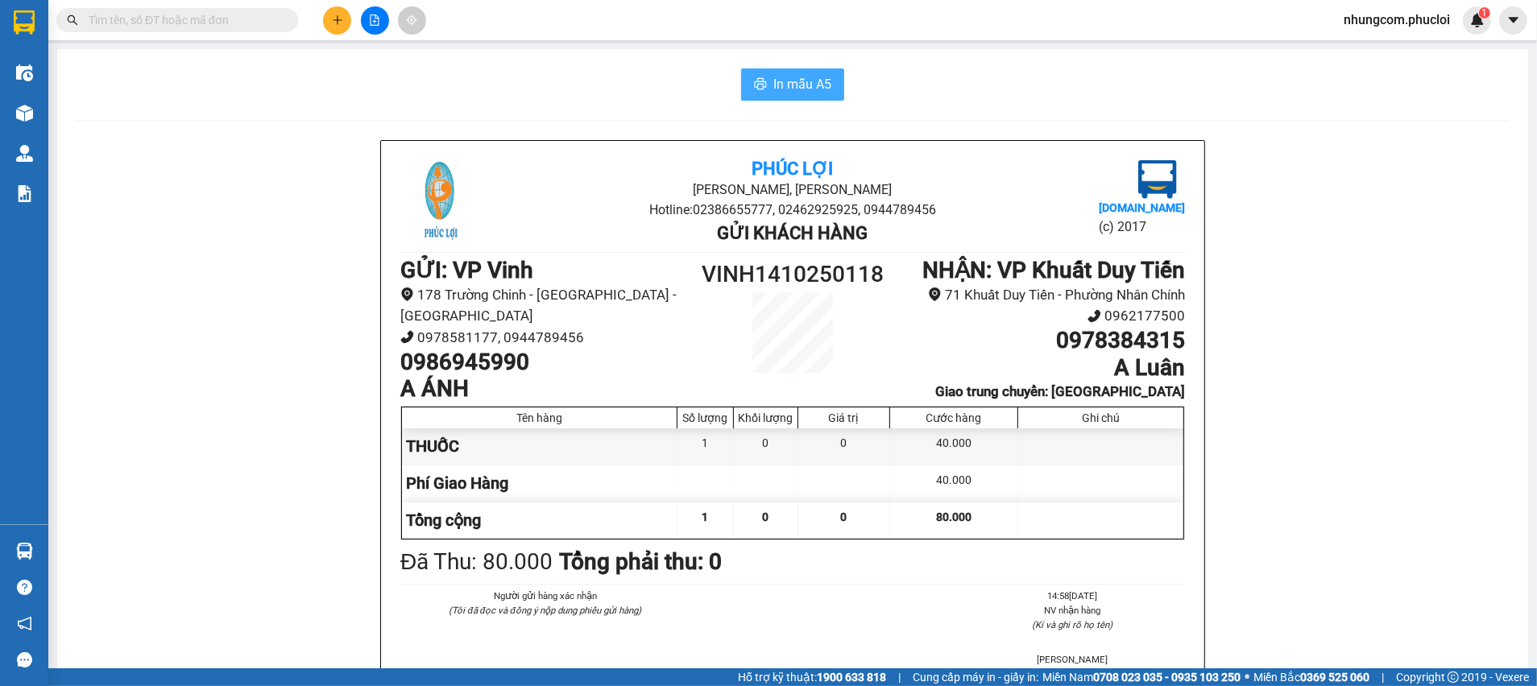
click at [809, 85] on span "In mẫu A5" at bounding box center [802, 84] width 58 height 20
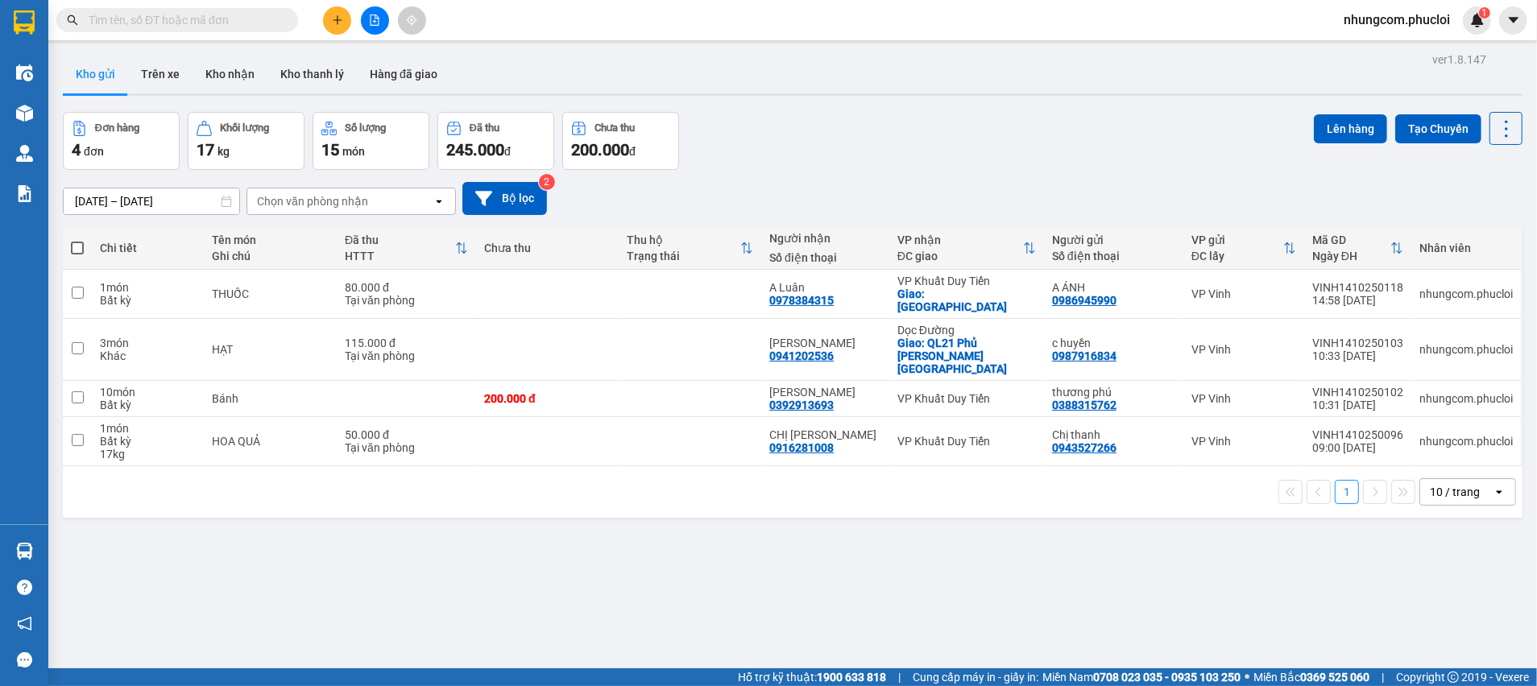
click at [530, 538] on div "ver 1.8.147 Kho gửi Trên xe Kho nhận Kho thanh lý Hàng đã giao Đơn hàng 4 đơn K…" at bounding box center [792, 391] width 1472 height 686
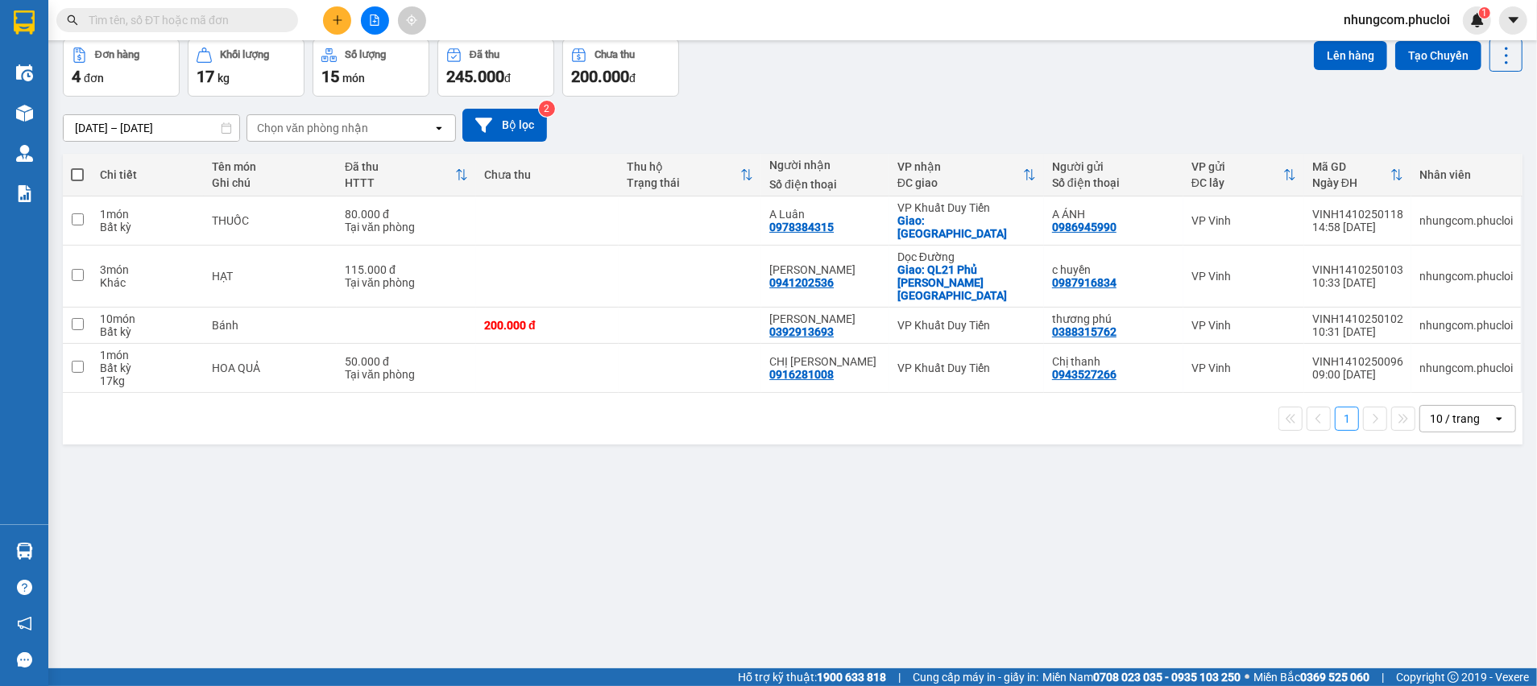
click at [227, 516] on div "ver 1.8.147 Kho gửi Trên xe Kho nhận Kho thanh lý Hàng đã giao Đơn hàng 4 đơn K…" at bounding box center [792, 318] width 1472 height 686
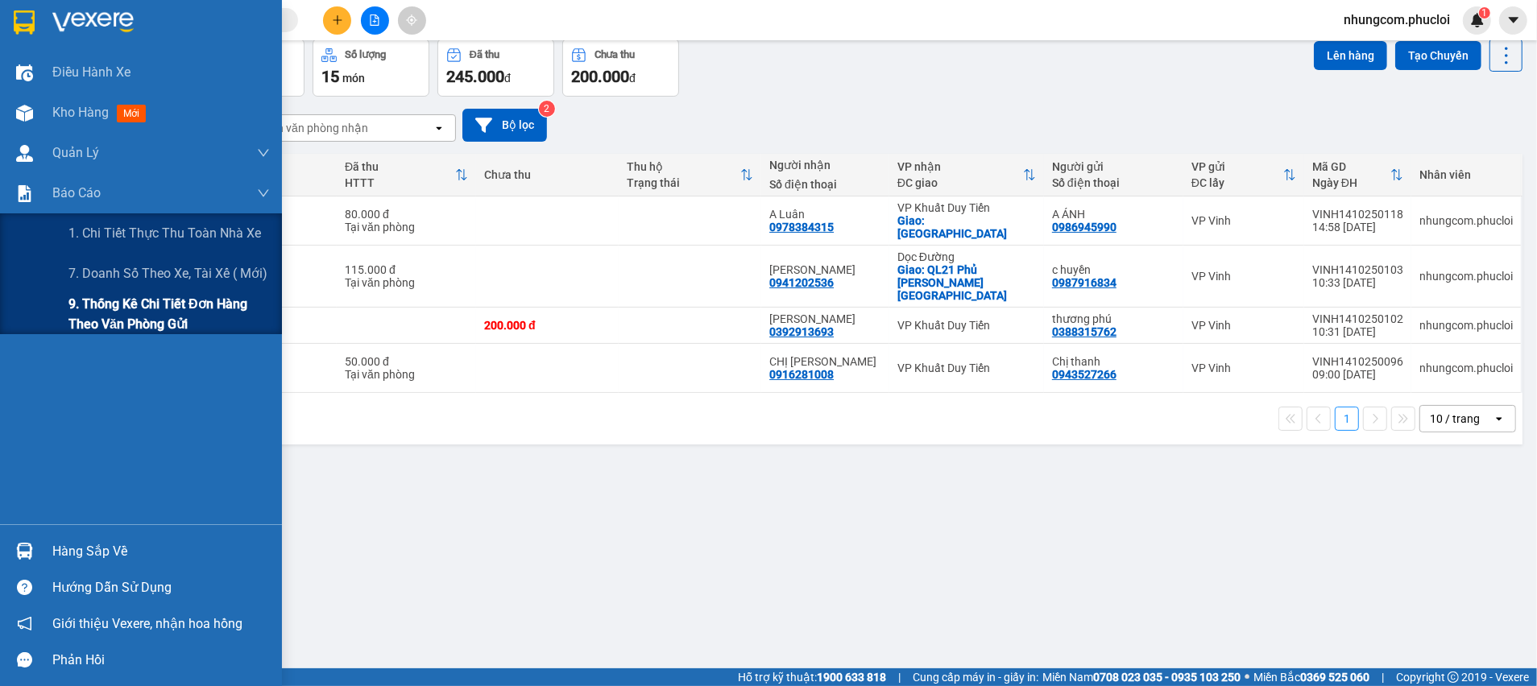
click at [89, 308] on span "9. Thống kê chi tiết đơn hàng theo văn phòng gửi" at bounding box center [168, 314] width 201 height 40
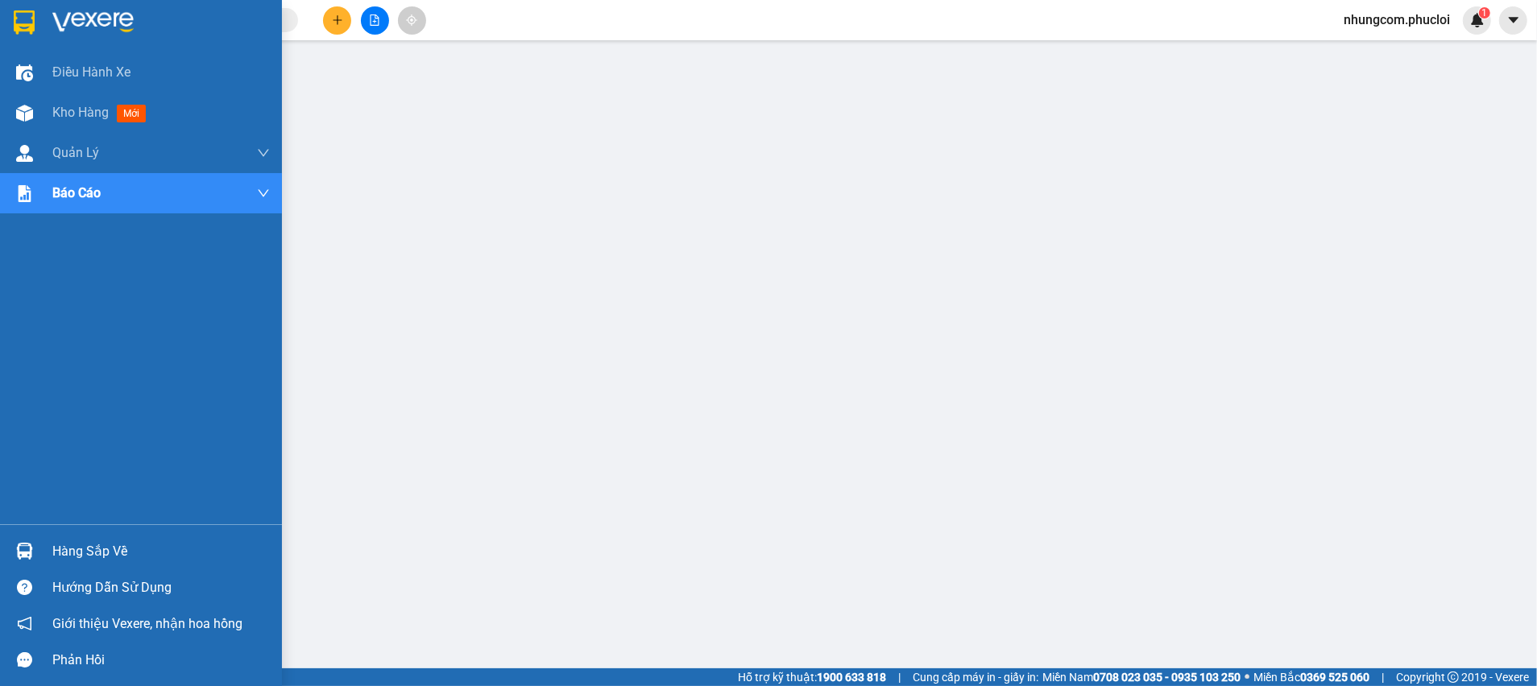
click at [45, 547] on div "Hàng sắp về" at bounding box center [141, 551] width 282 height 36
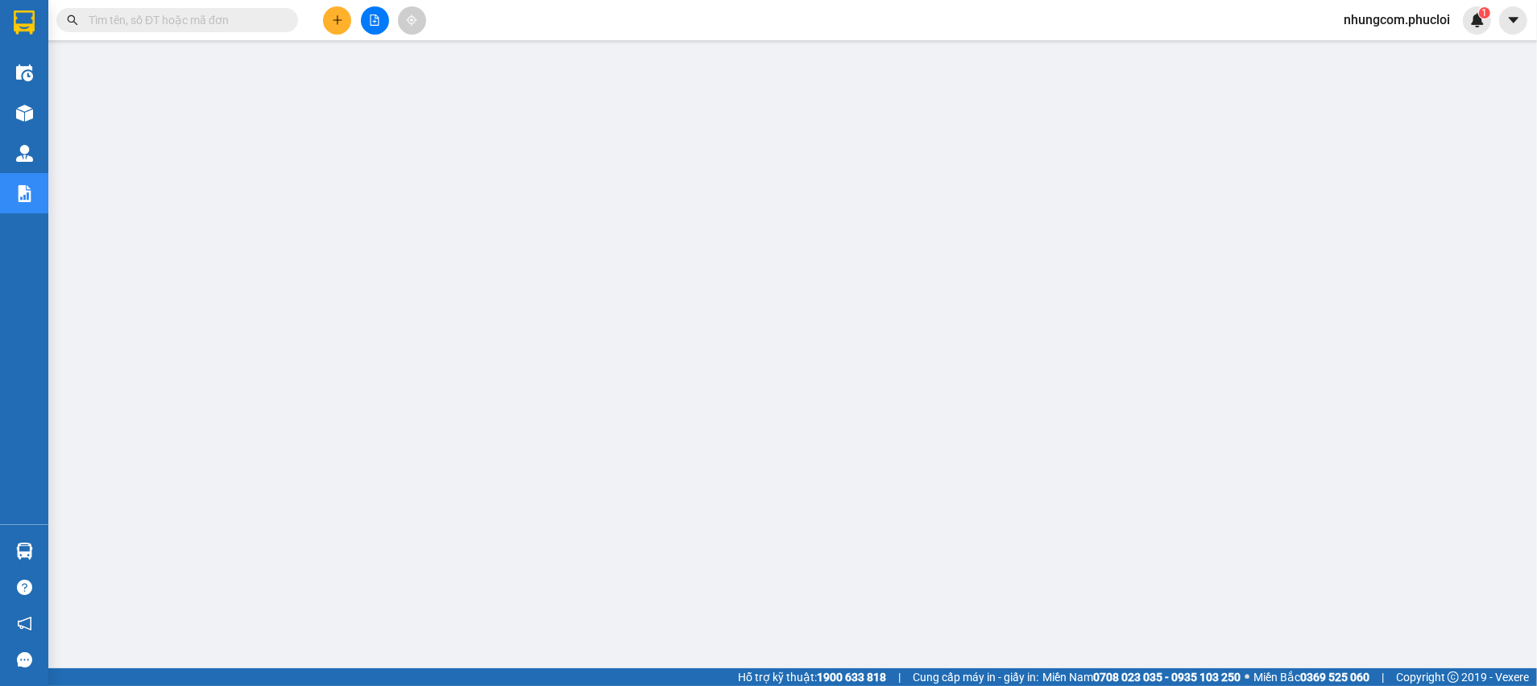
click at [365, 17] on button at bounding box center [375, 20] width 28 height 28
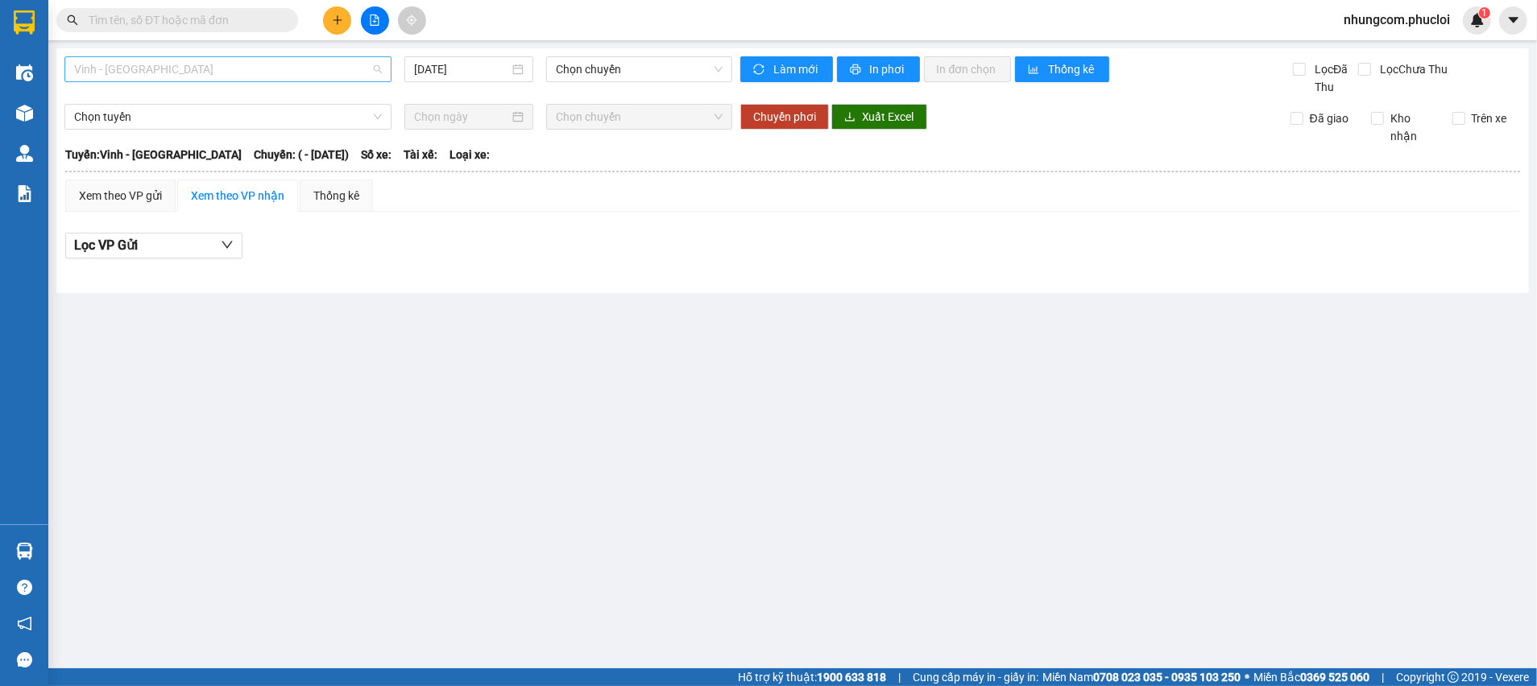
click at [296, 74] on span "Vinh - [GEOGRAPHIC_DATA]" at bounding box center [228, 69] width 308 height 24
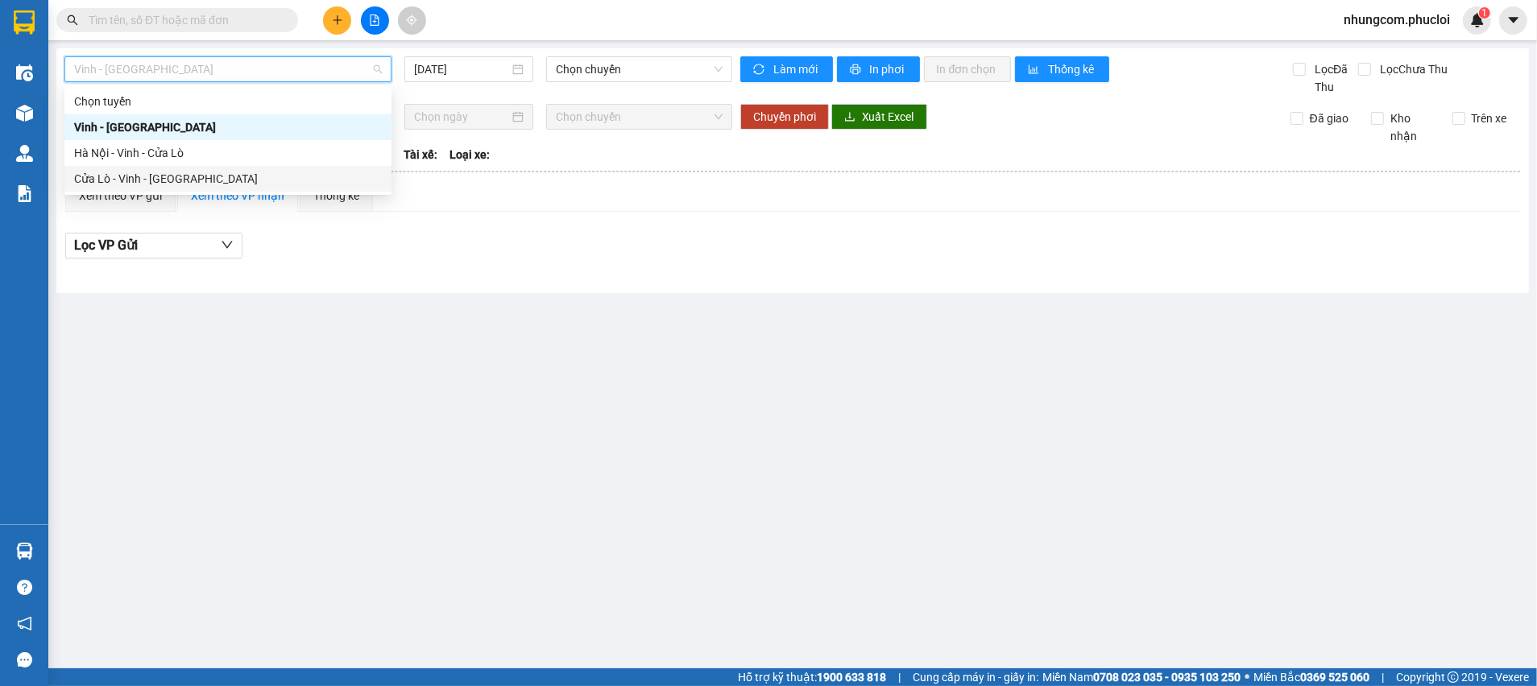
click at [138, 180] on div "Cửa Lò - Vinh - [GEOGRAPHIC_DATA]" at bounding box center [228, 179] width 308 height 18
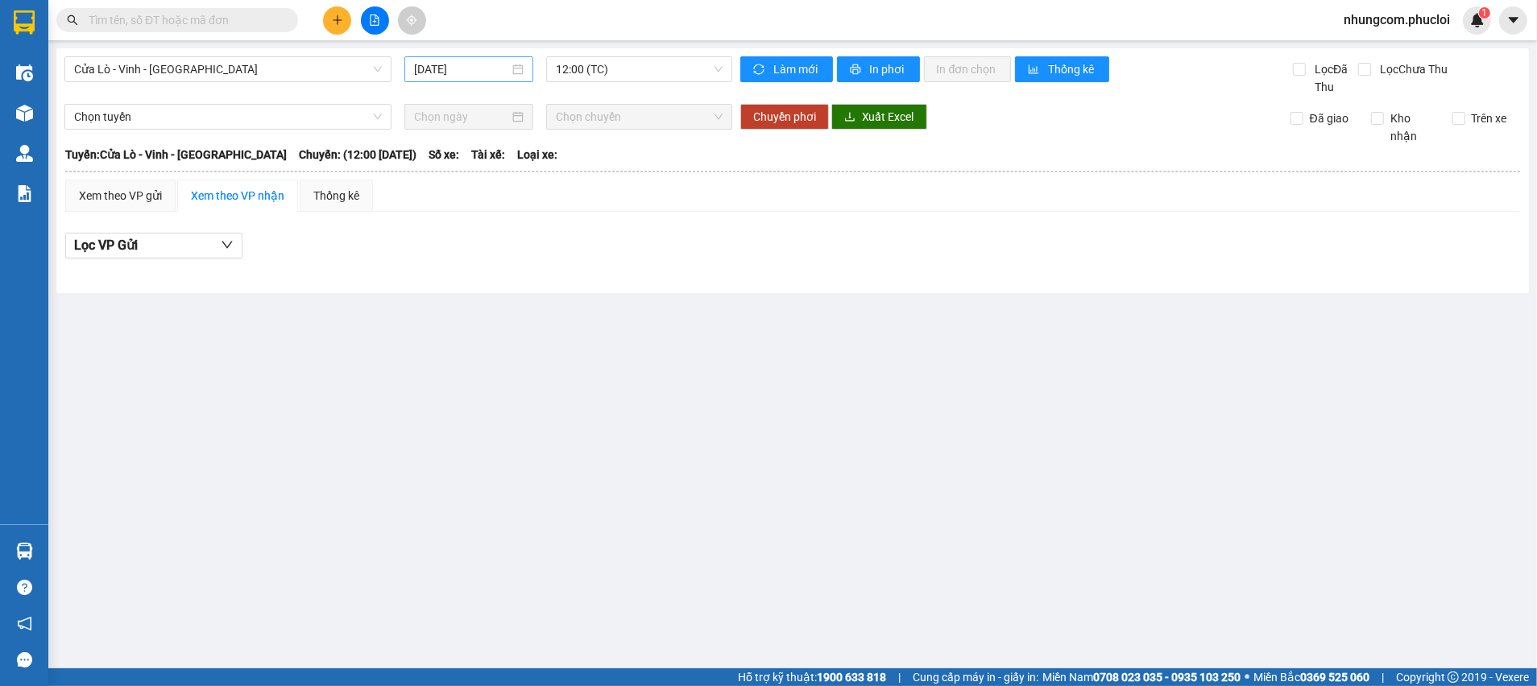
click at [523, 68] on div "[DATE]" at bounding box center [469, 69] width 110 height 18
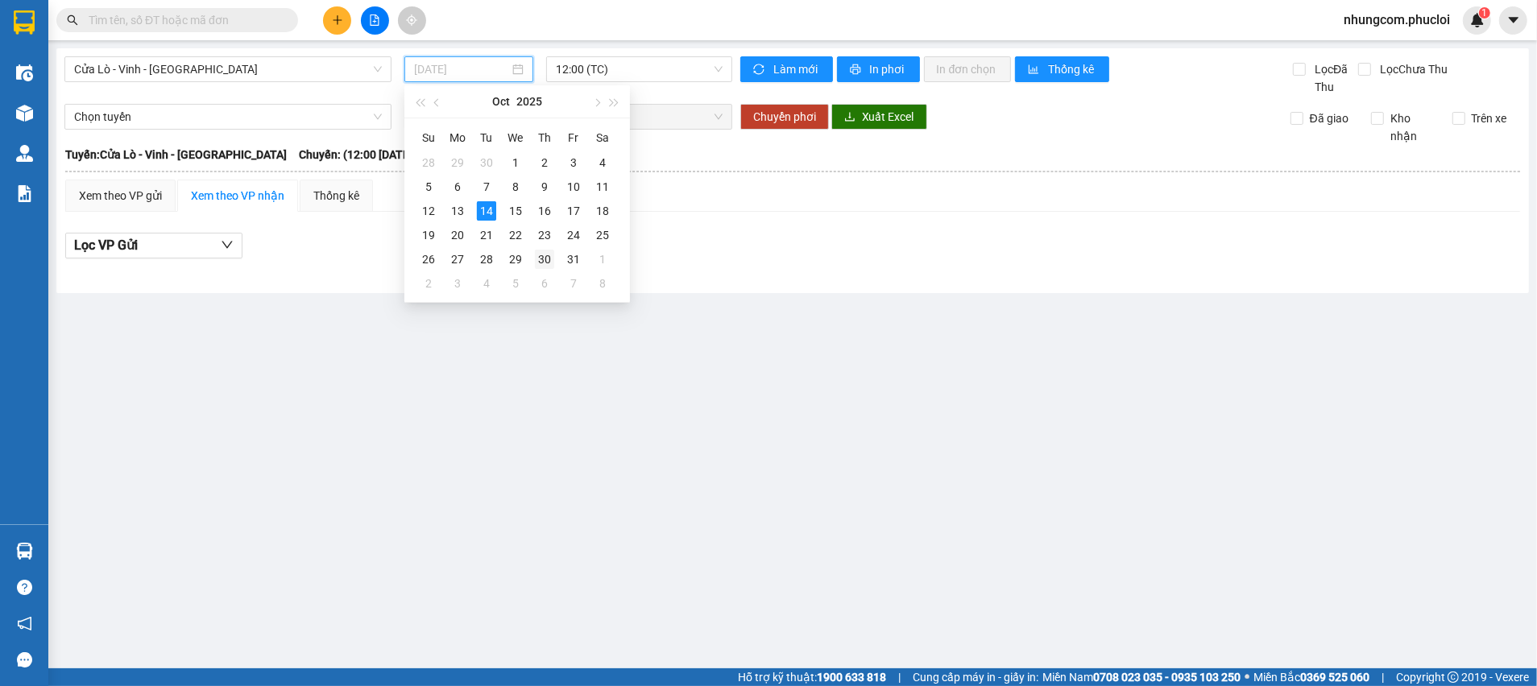
click at [545, 256] on div "30" at bounding box center [544, 259] width 19 height 19
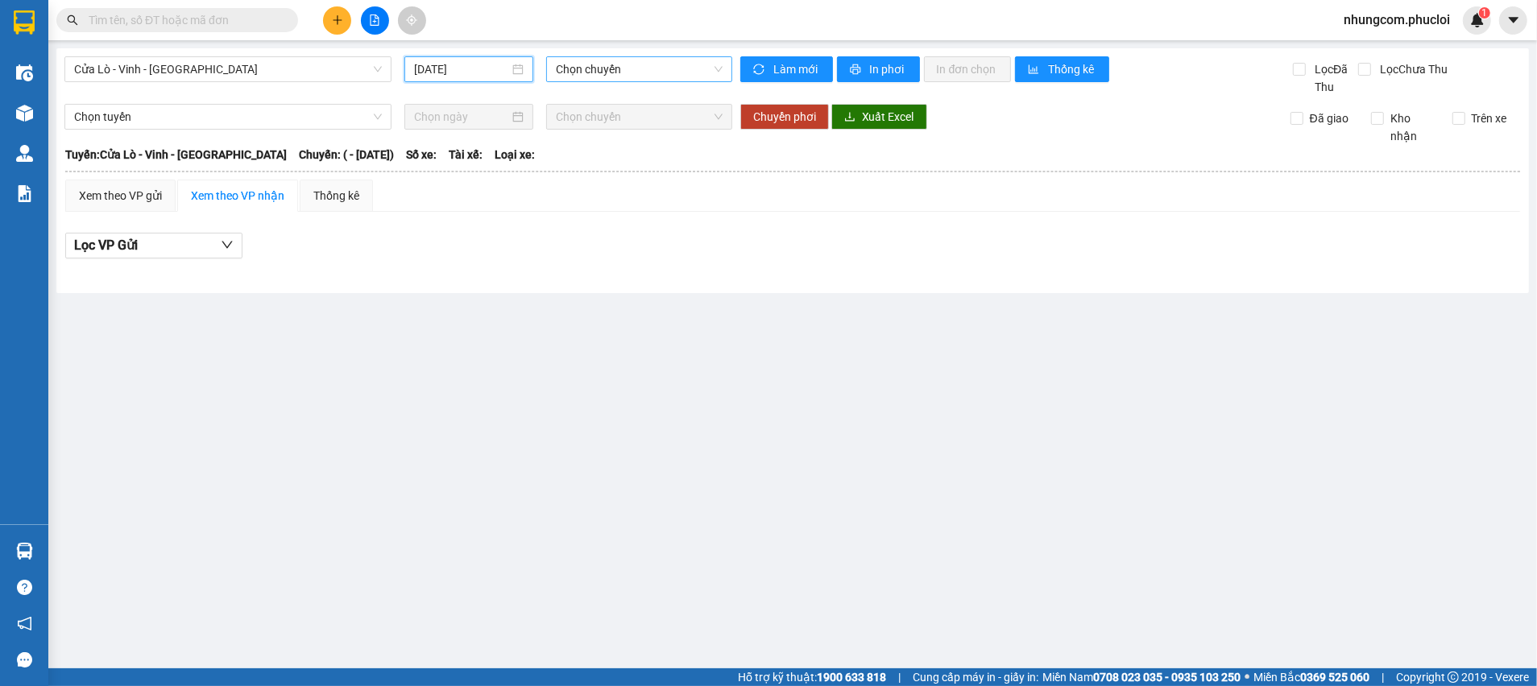
click at [627, 77] on span "Chọn chuyến" at bounding box center [639, 69] width 166 height 24
click at [242, 64] on span "Cửa Lò - Vinh - [GEOGRAPHIC_DATA]" at bounding box center [228, 69] width 308 height 24
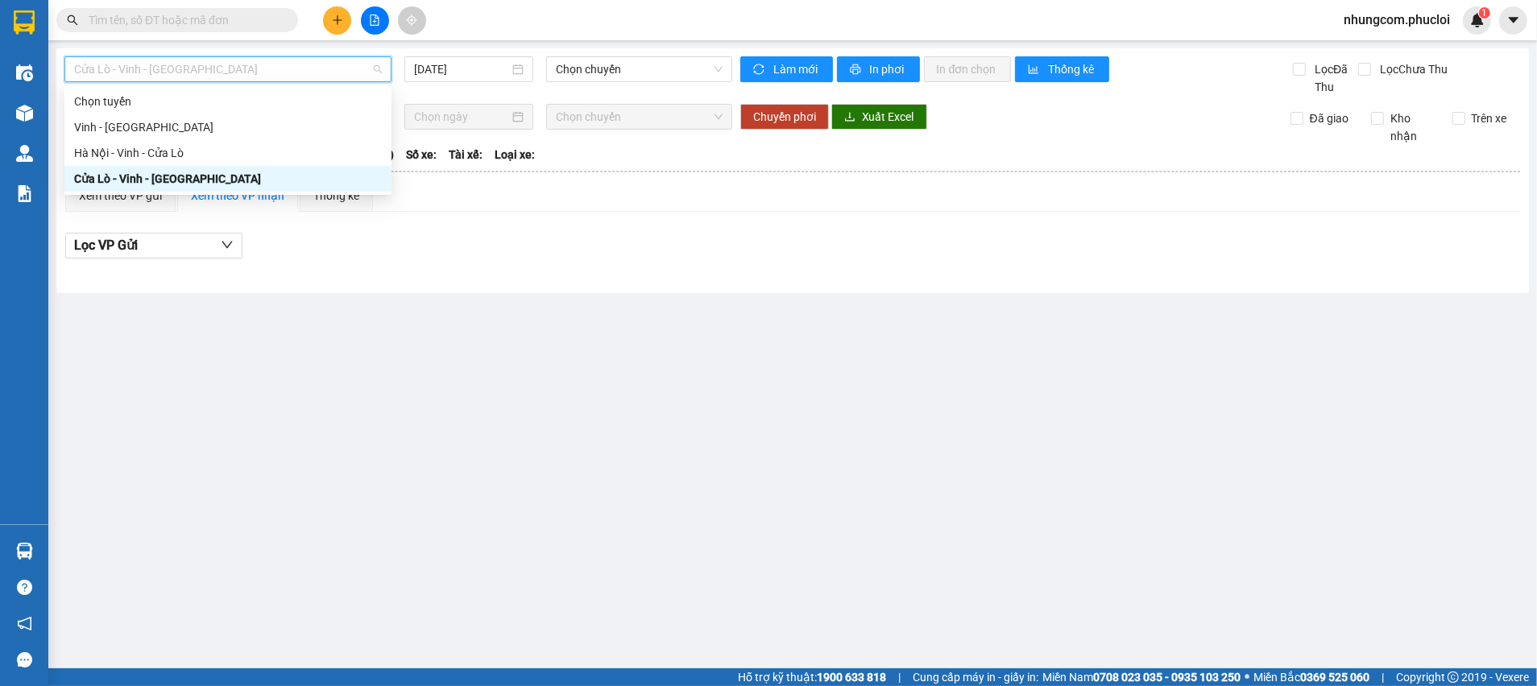
click at [137, 188] on div "Cửa Lò - Vinh - [GEOGRAPHIC_DATA]" at bounding box center [227, 179] width 327 height 26
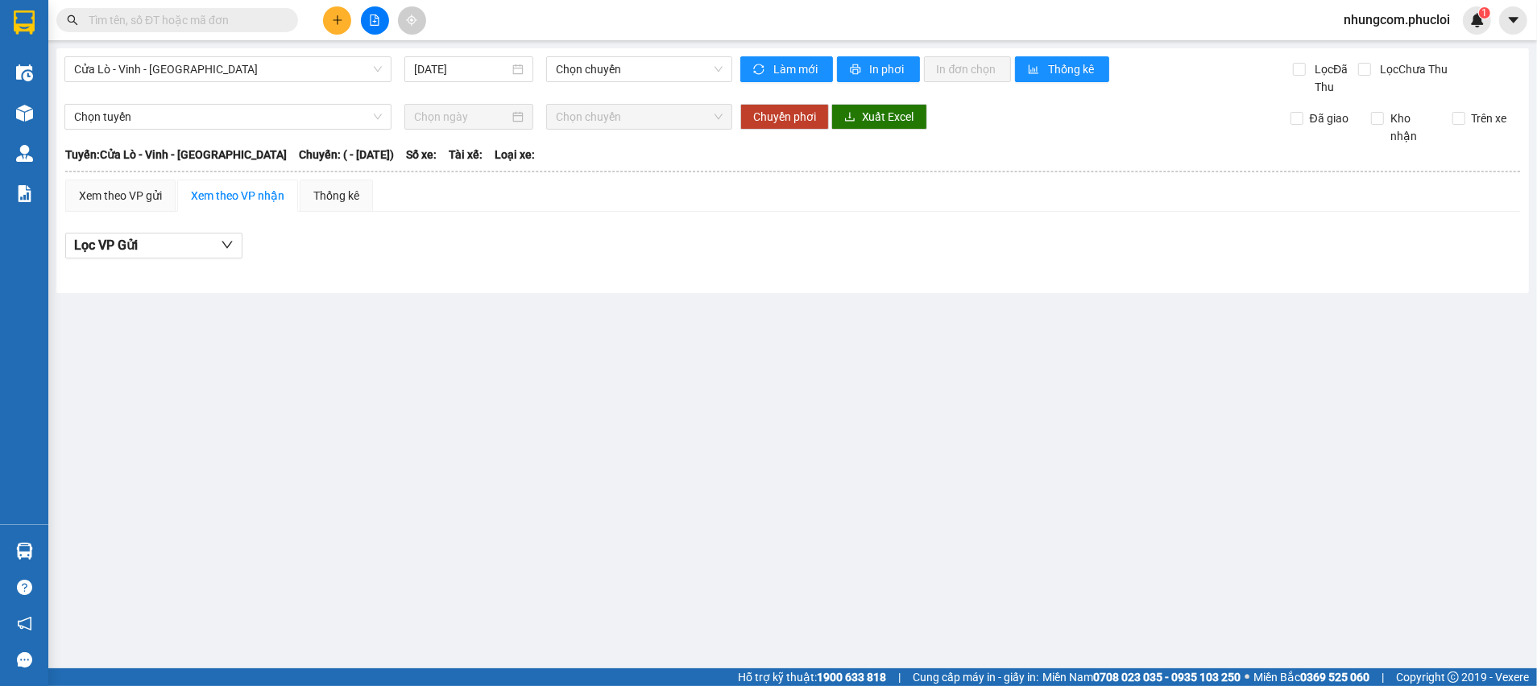
click at [455, 321] on main "Cửa Lò - Vinh - Hà Nội 30/10/2025 Chọn chuyến Làm mới In phơi In đơn chọn Thống…" at bounding box center [768, 334] width 1537 height 669
click at [518, 67] on div "30/10/2025" at bounding box center [469, 69] width 110 height 18
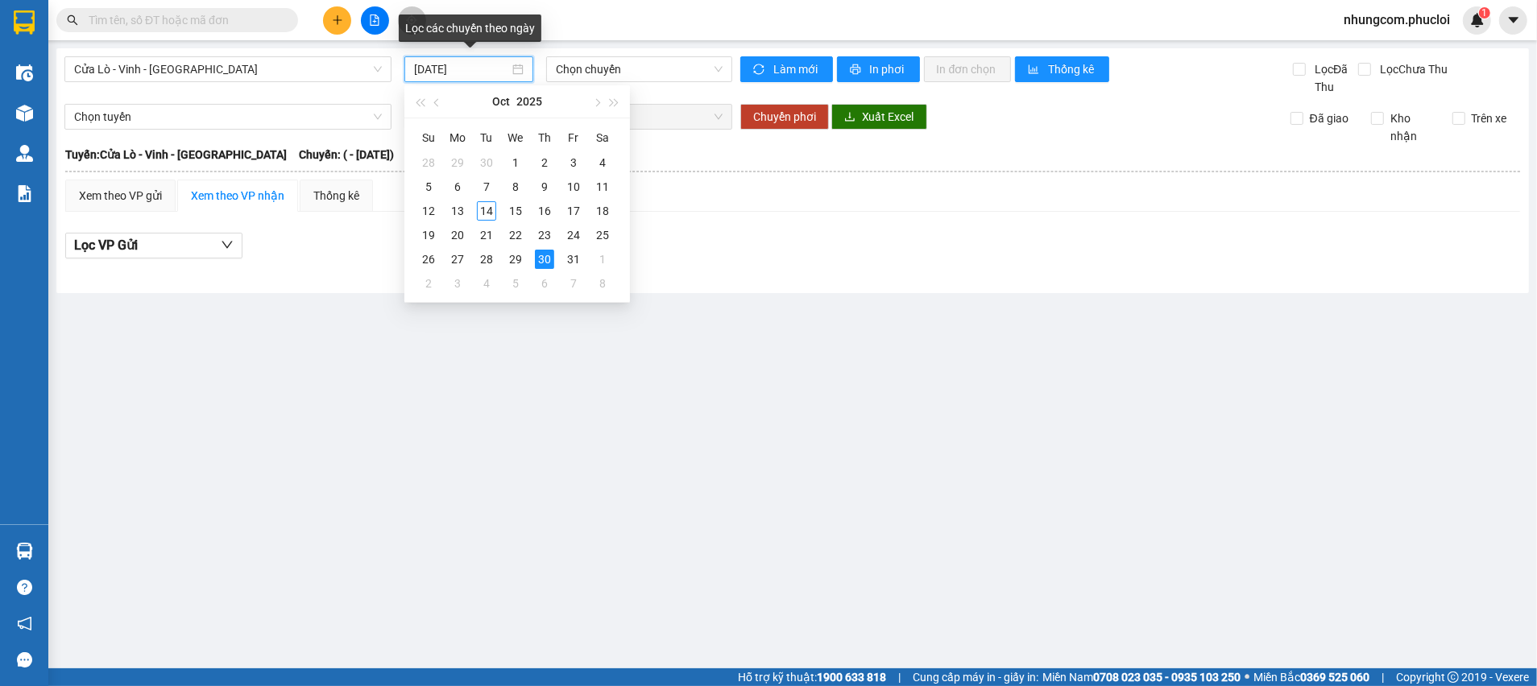
type input "30/10/2025"
click at [324, 346] on main "Cửa Lò - Vinh - Hà Nội 30/10/2025 Chọn chuyến Làm mới In phơi In đơn chọn Thống…" at bounding box center [768, 334] width 1537 height 669
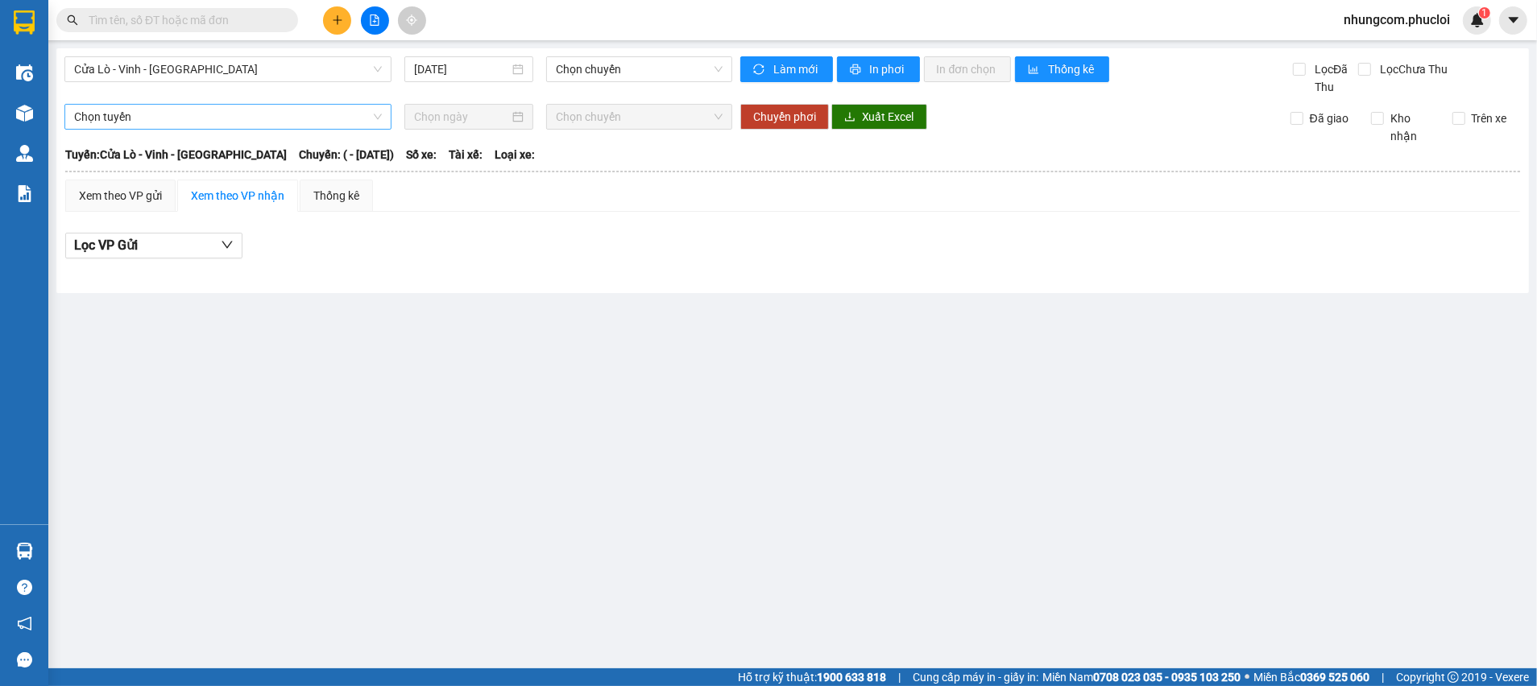
click at [247, 122] on span "Chọn tuyến" at bounding box center [228, 117] width 308 height 24
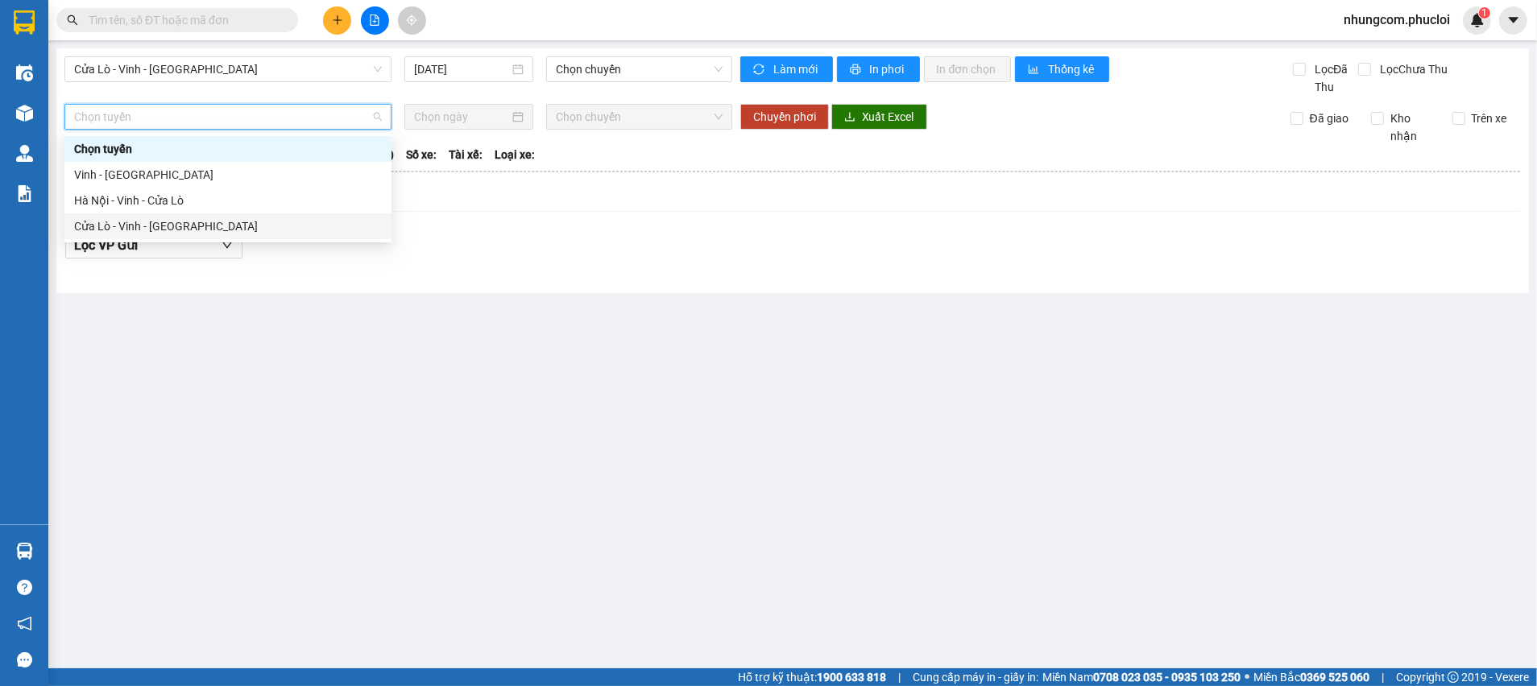
drag, startPoint x: 125, startPoint y: 223, endPoint x: 140, endPoint y: 226, distance: 15.6
click at [123, 226] on div "Cửa Lò - Vinh - [GEOGRAPHIC_DATA]" at bounding box center [228, 226] width 308 height 18
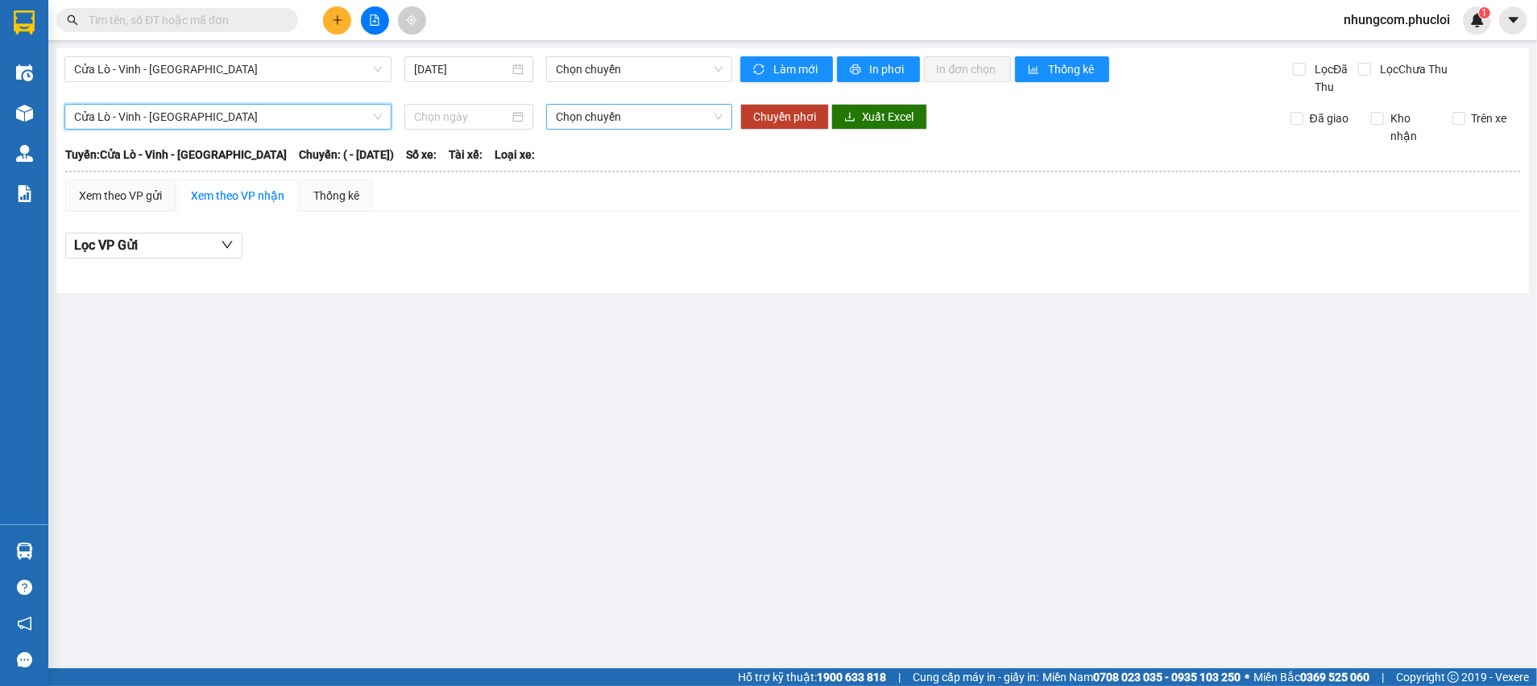
click at [593, 118] on span "Chọn chuyến" at bounding box center [639, 117] width 166 height 24
click at [607, 66] on span "Chọn chuyến" at bounding box center [639, 69] width 166 height 24
click at [519, 354] on main "Cửa Lò - Vinh - Hà Nội 30/10/2025 Chọn chuyến Làm mới In phơi In đơn chọn Thống…" at bounding box center [768, 334] width 1537 height 669
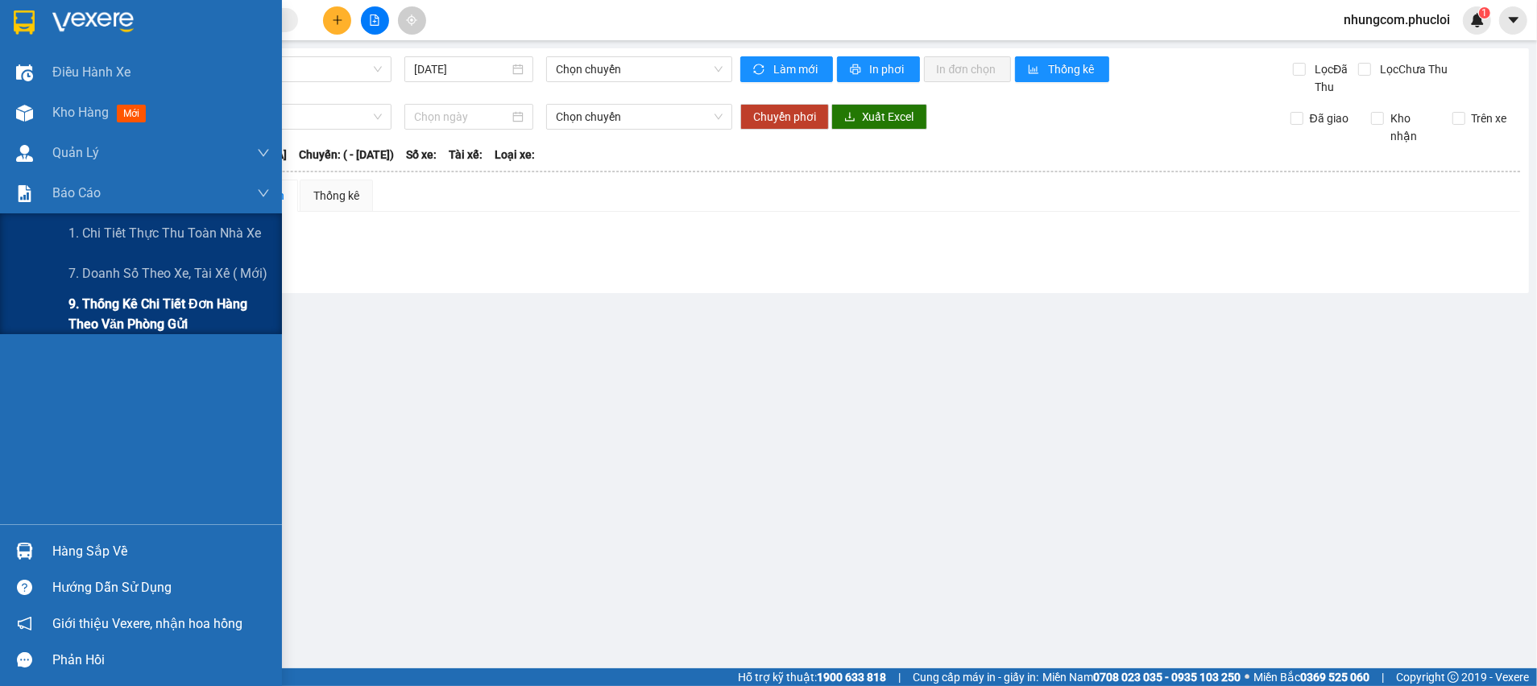
click at [95, 315] on span "9. Thống kê chi tiết đơn hàng theo văn phòng gửi" at bounding box center [168, 314] width 201 height 40
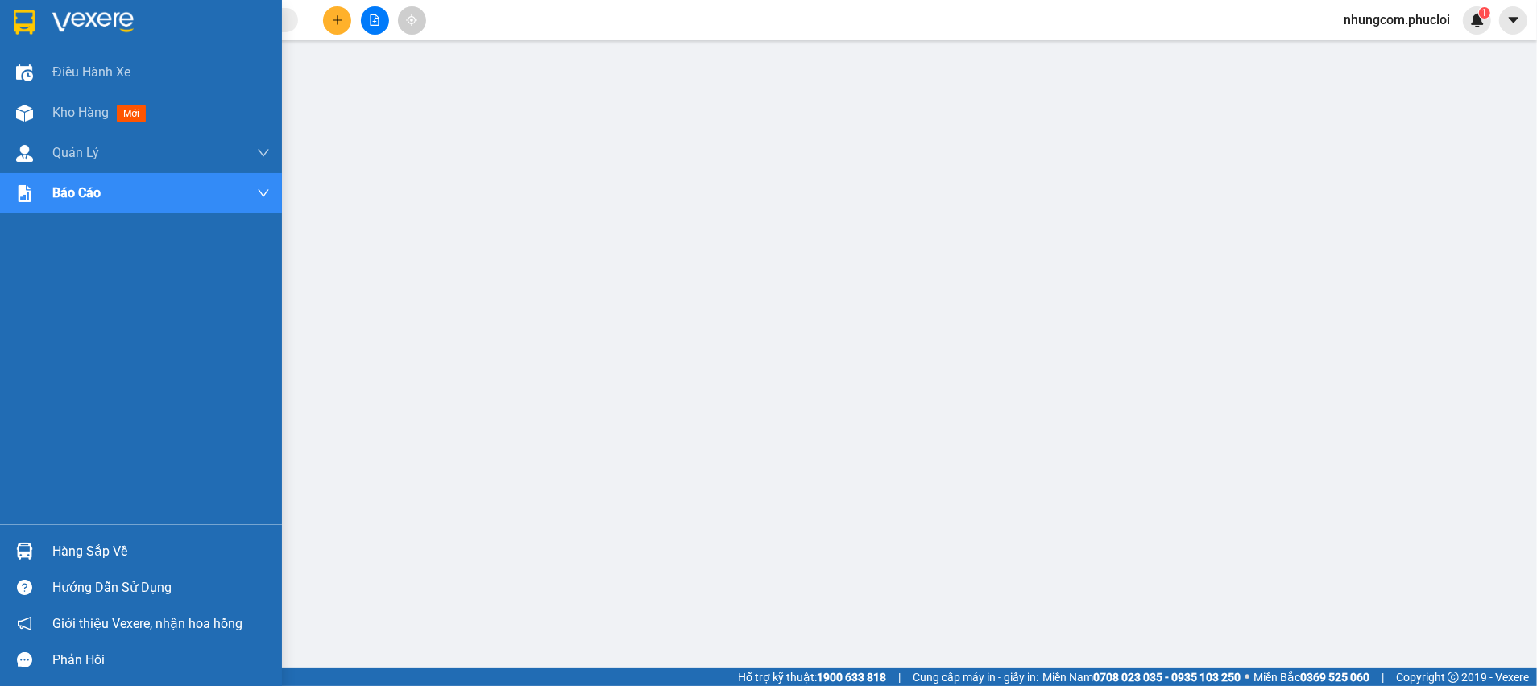
click at [139, 200] on div "Báo cáo" at bounding box center [160, 193] width 217 height 40
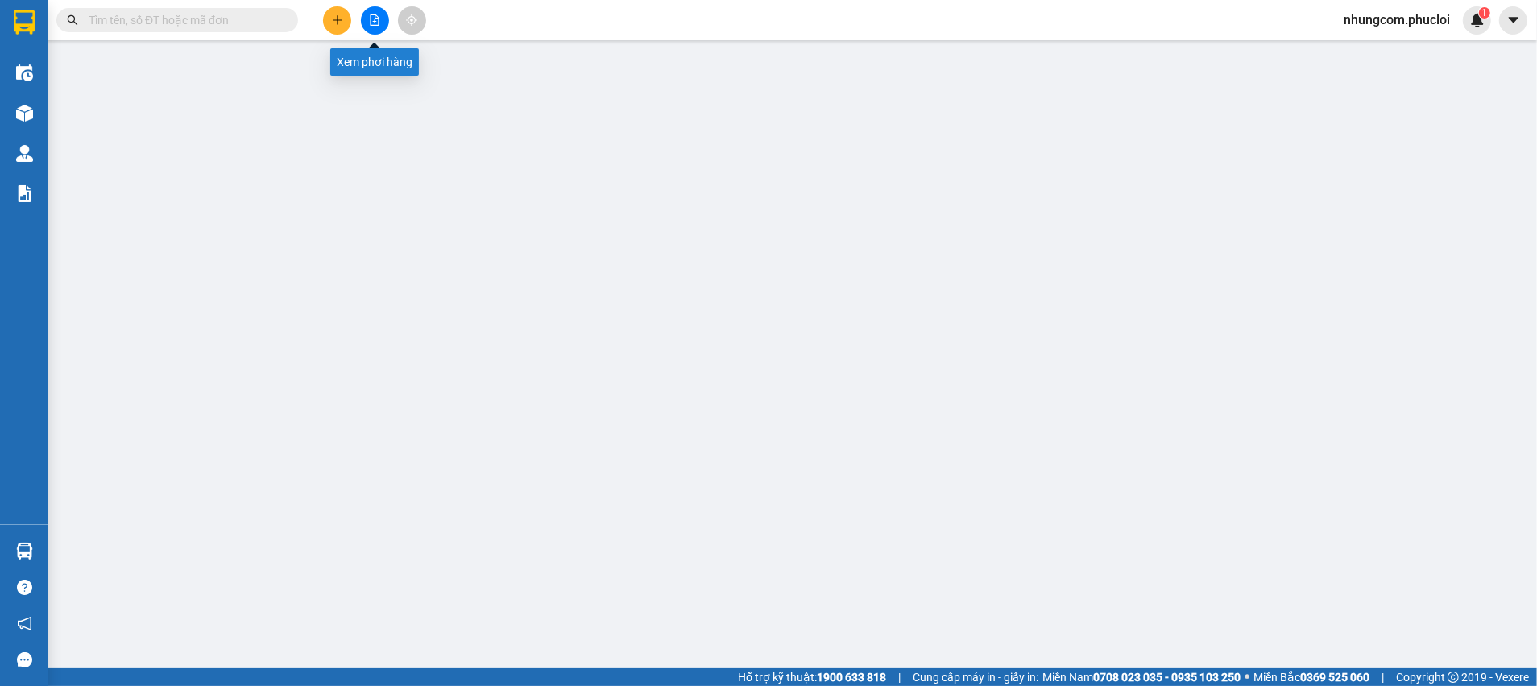
click at [375, 23] on icon "file-add" at bounding box center [374, 19] width 11 height 11
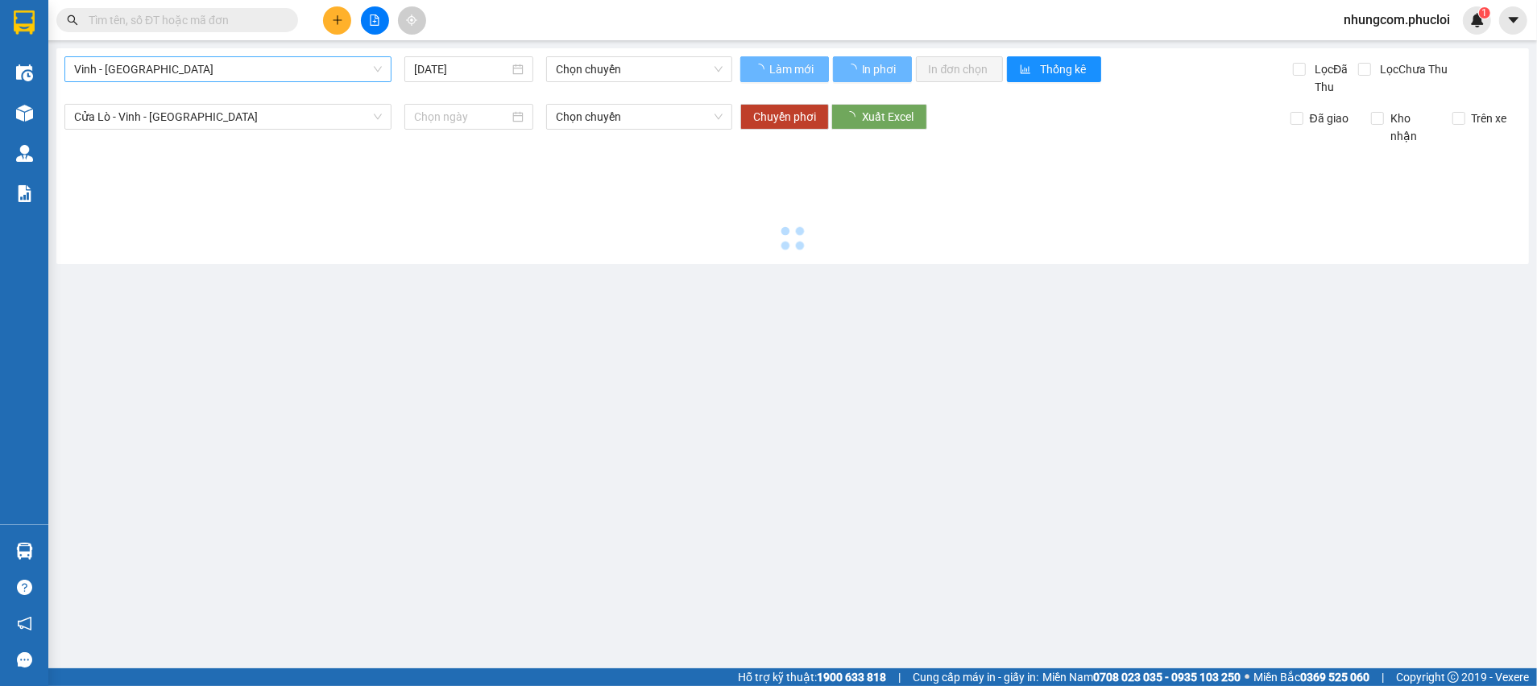
type input "[DATE]"
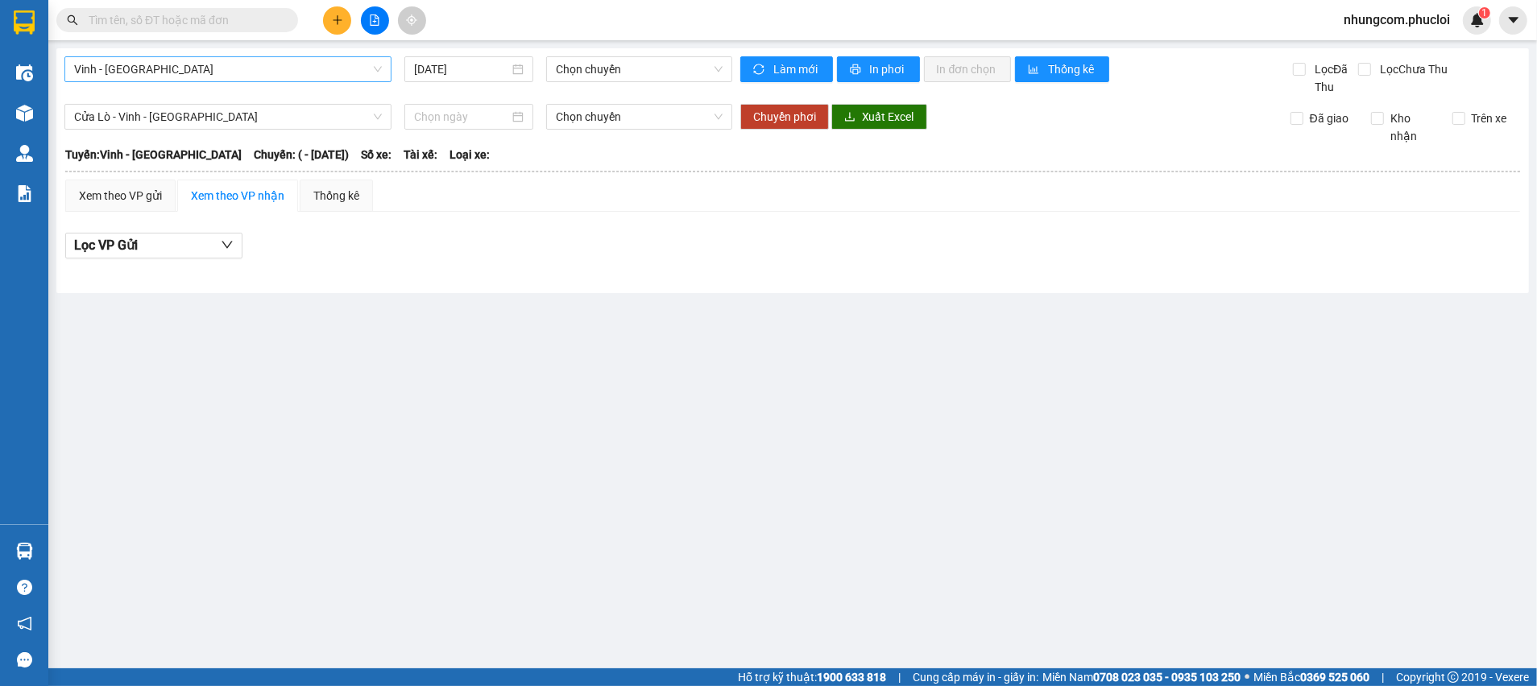
click at [278, 72] on span "Vinh - [GEOGRAPHIC_DATA]" at bounding box center [228, 69] width 308 height 24
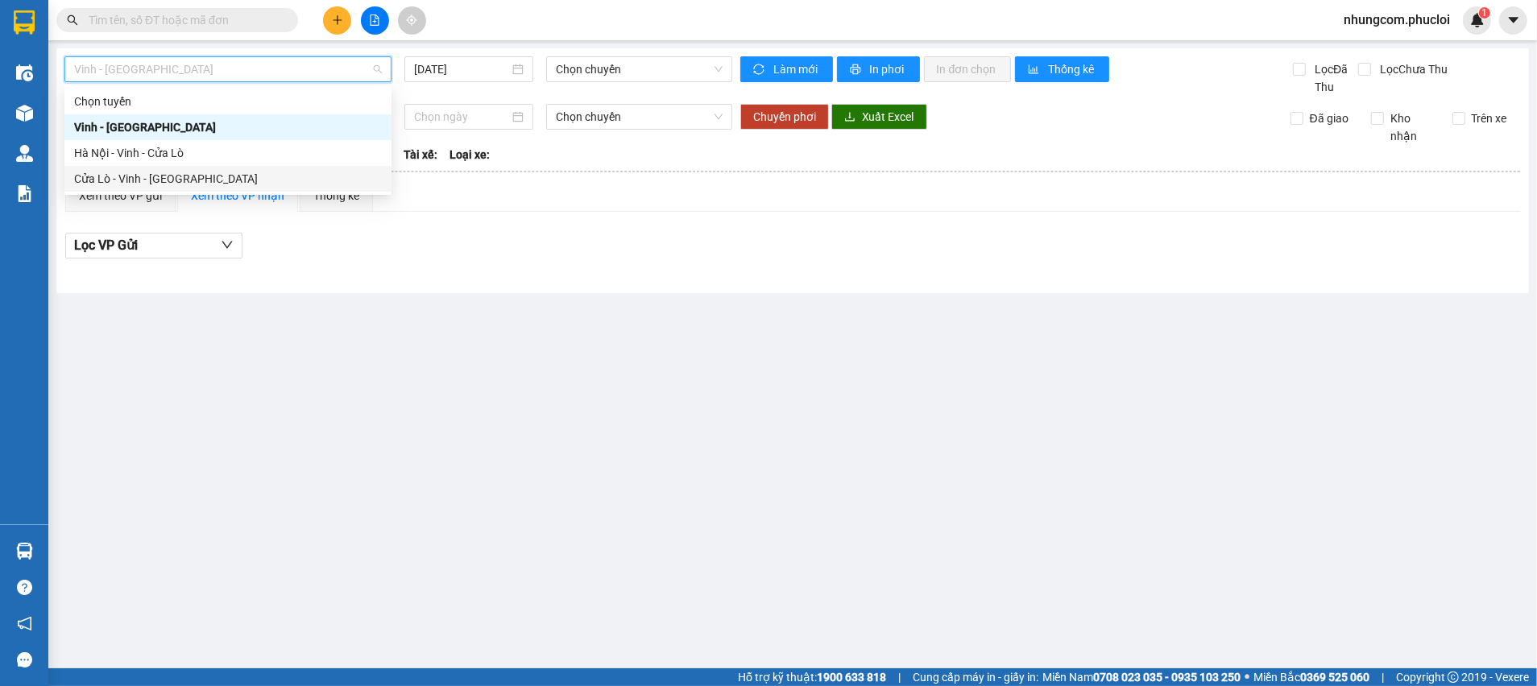
click at [150, 172] on div "Cửa Lò - Vinh - [GEOGRAPHIC_DATA]" at bounding box center [228, 179] width 308 height 18
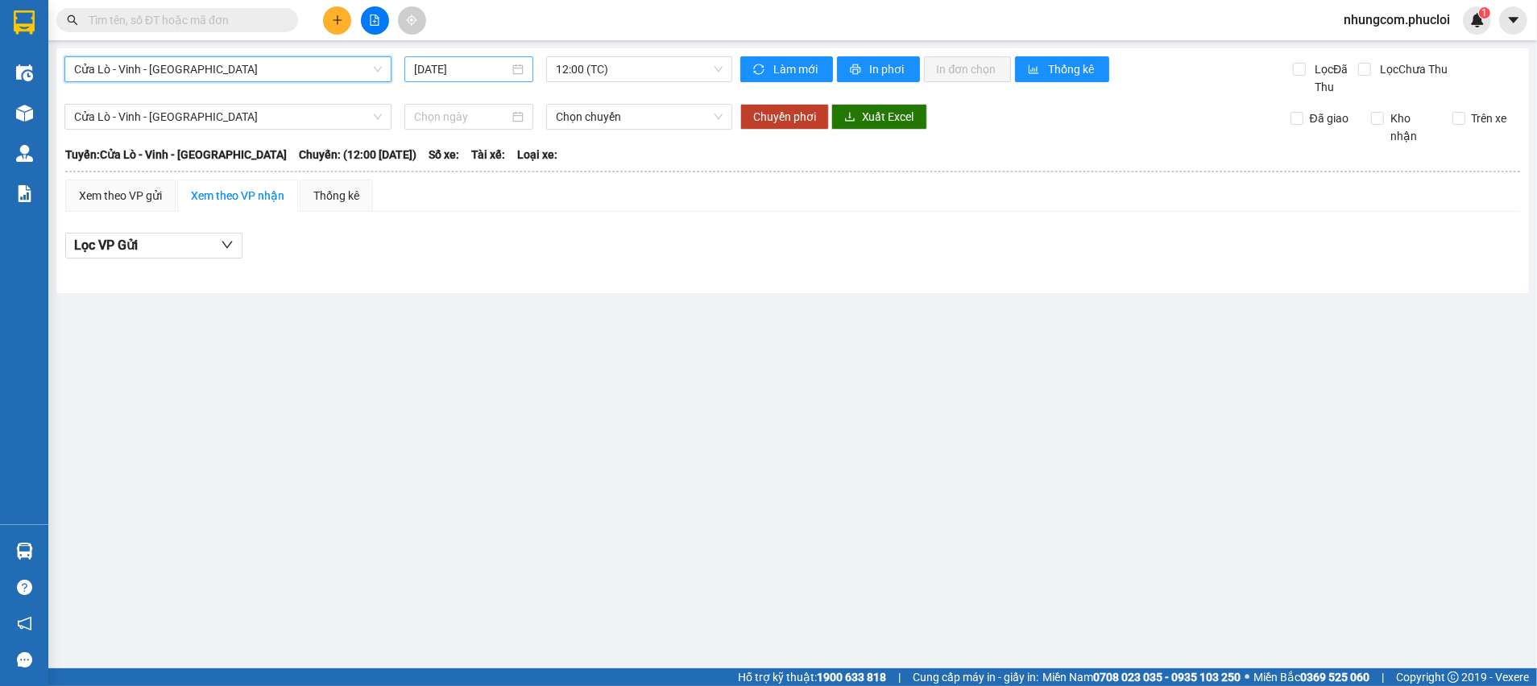
click at [520, 68] on div "[DATE]" at bounding box center [469, 69] width 110 height 18
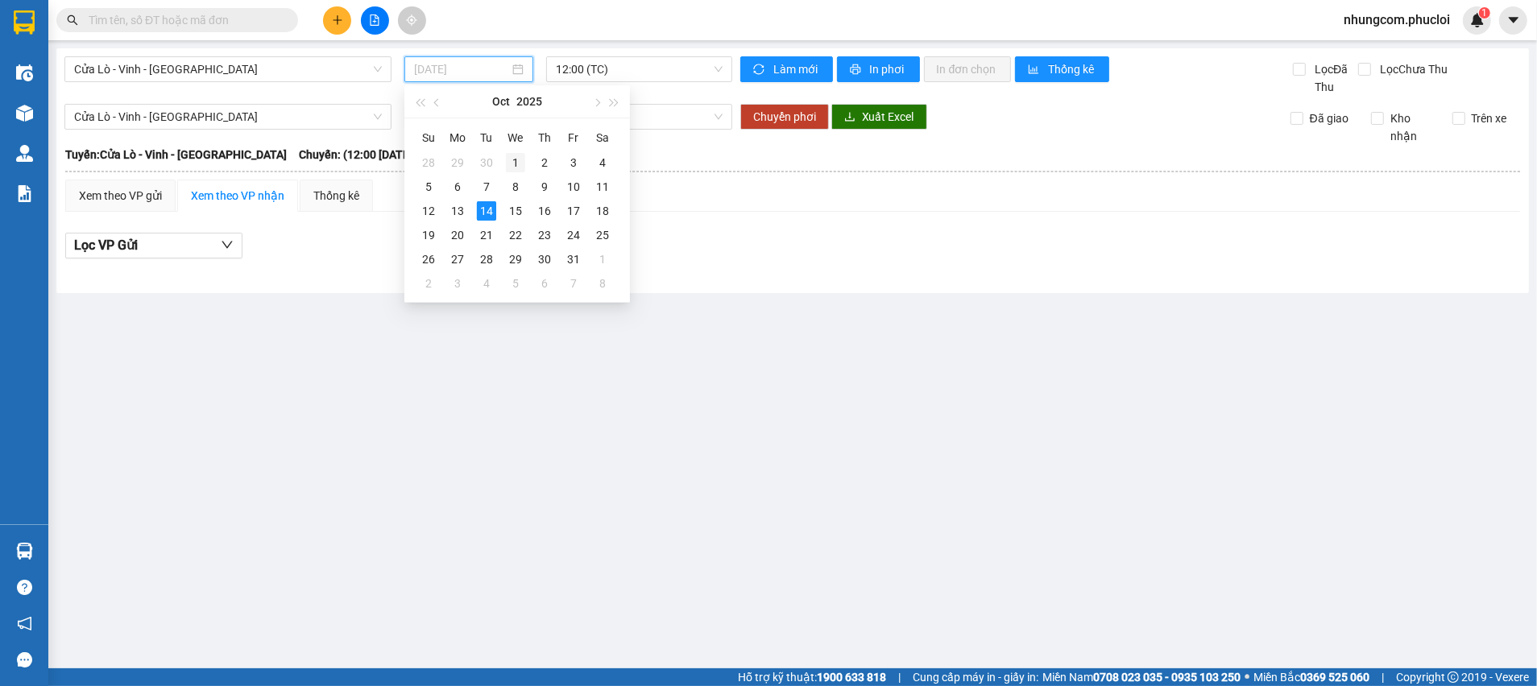
click at [516, 162] on div "1" at bounding box center [515, 162] width 19 height 19
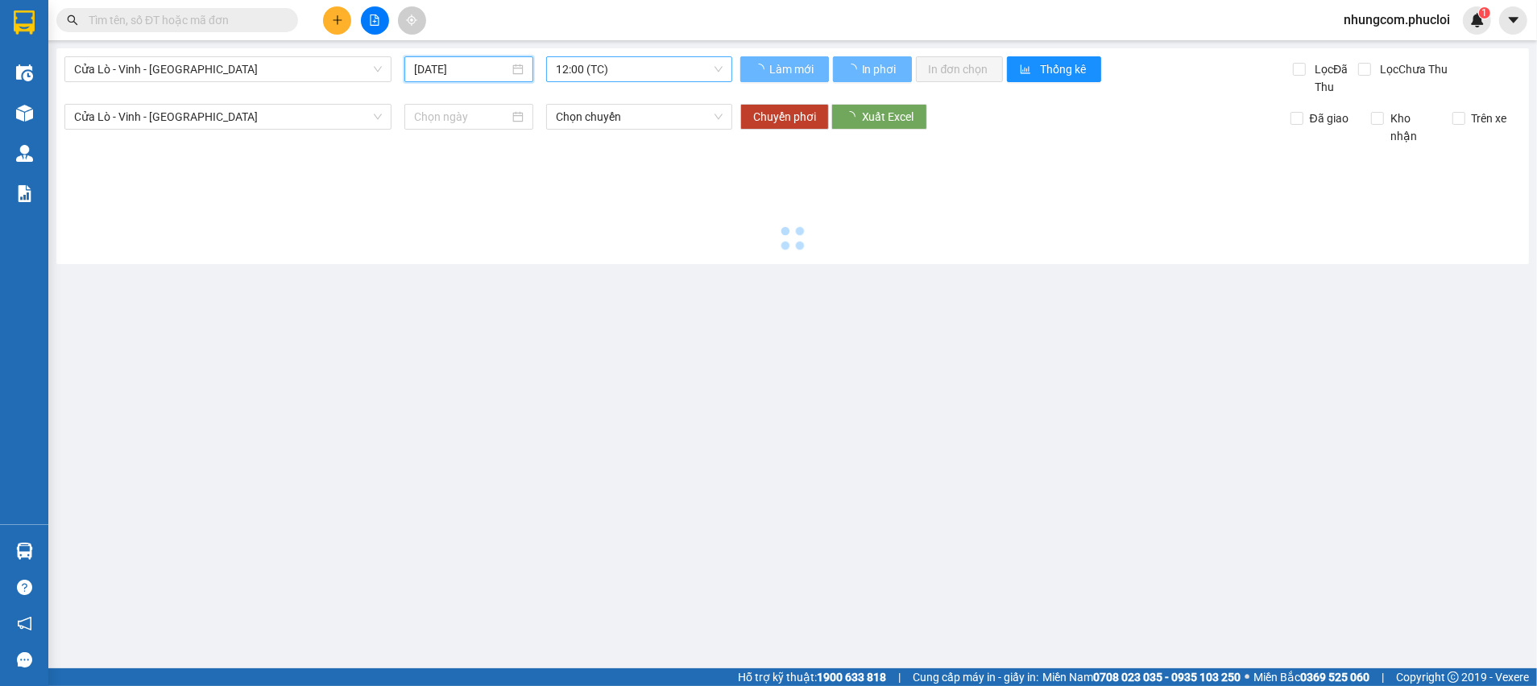
type input "01/10/2025"
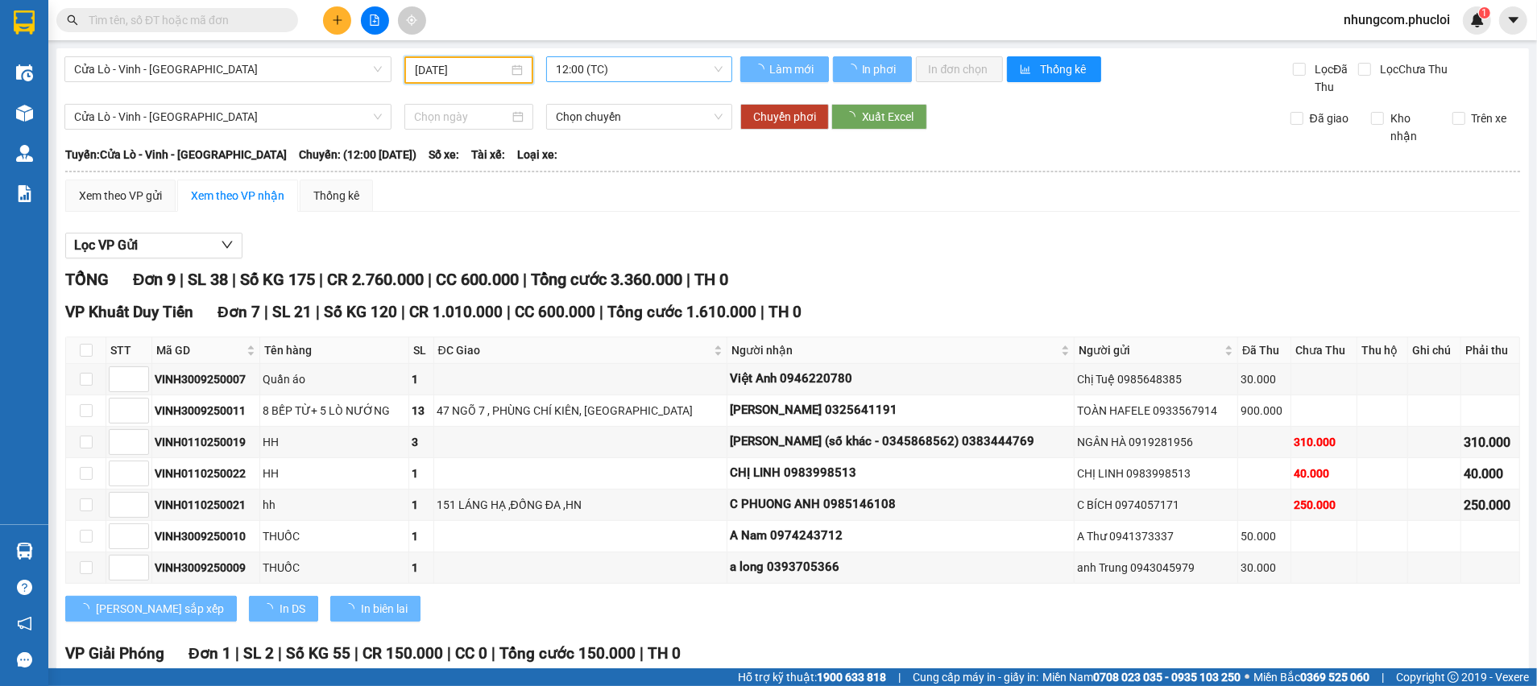
click at [646, 71] on span "12:00 (TC)" at bounding box center [639, 69] width 166 height 24
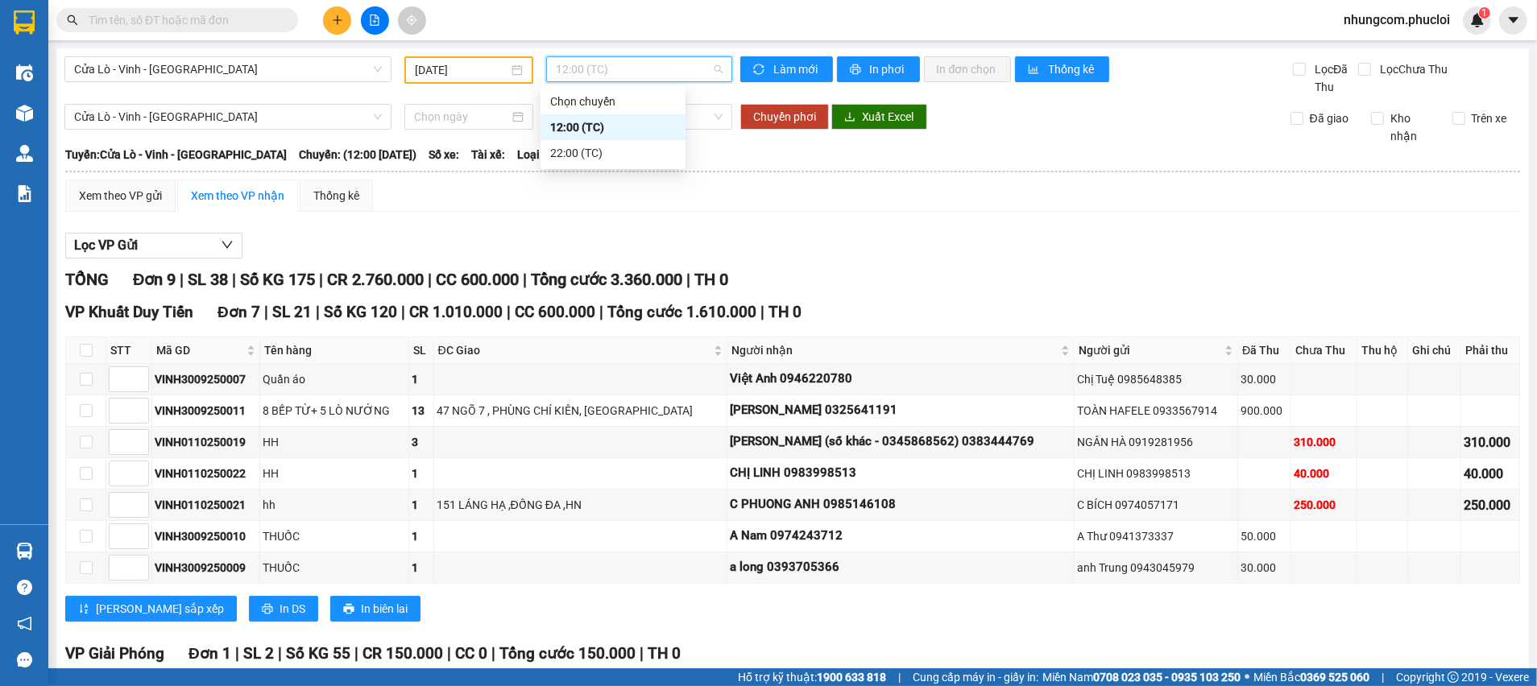
click at [574, 130] on div "12:00 (TC)" at bounding box center [613, 127] width 126 height 18
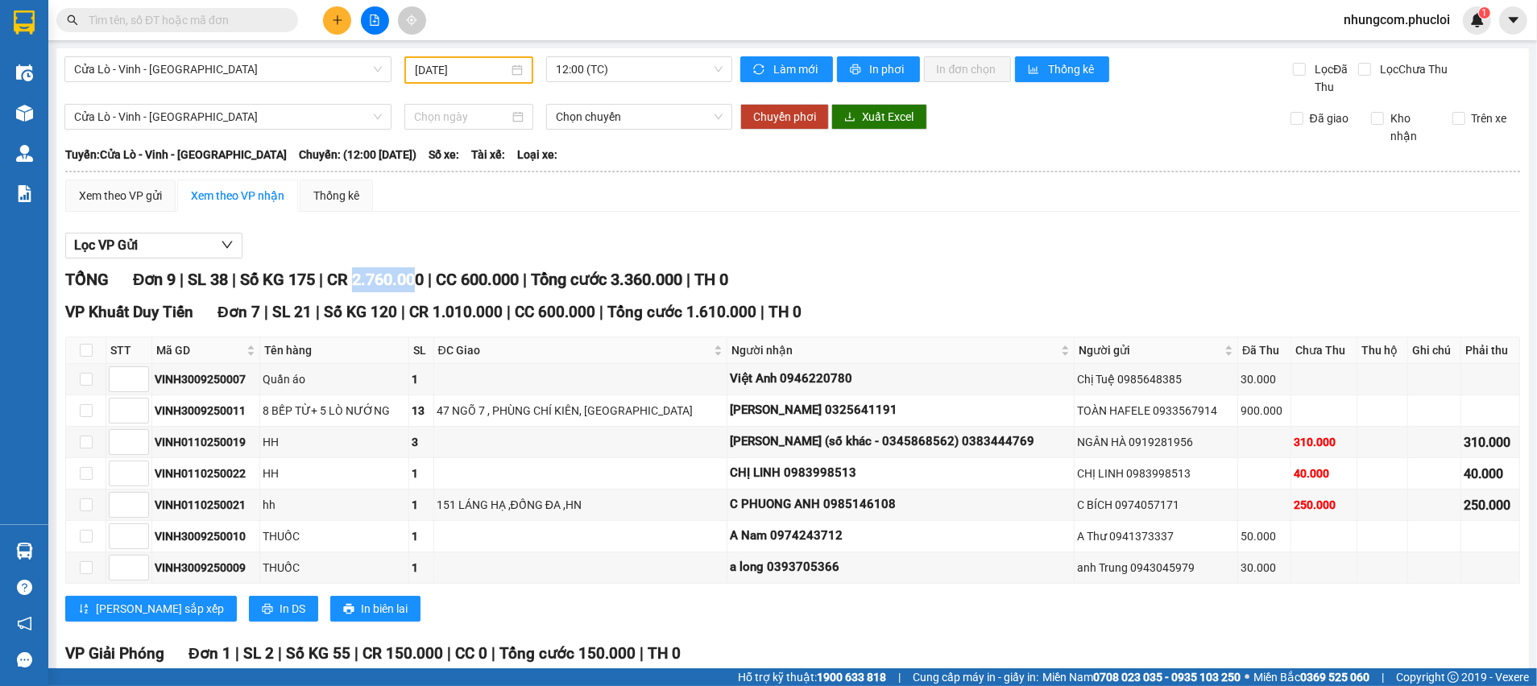
drag, startPoint x: 361, startPoint y: 276, endPoint x: 432, endPoint y: 282, distance: 71.1
click at [424, 282] on span "CR 2.760.000" at bounding box center [375, 279] width 97 height 19
drag, startPoint x: 177, startPoint y: 441, endPoint x: 289, endPoint y: 442, distance: 112.0
click at [288, 442] on tr "VINH0110250019 HH 3 nguyễn thu (số khác - 0345868562) 0383444769 NGÂN HÀ 091928…" at bounding box center [793, 442] width 1454 height 31
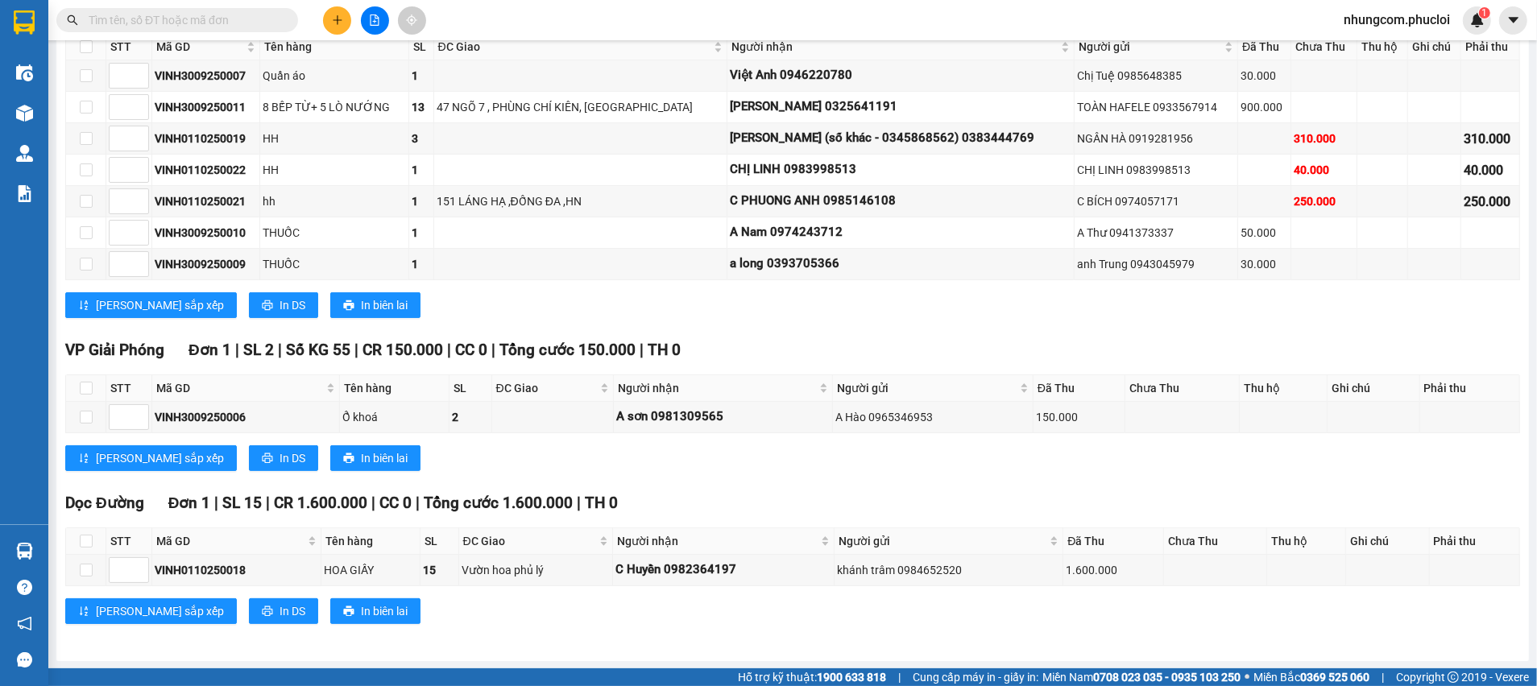
click at [886, 605] on div "Lưu sắp xếp In DS In biên lai" at bounding box center [792, 611] width 1455 height 26
click at [803, 609] on div "Lưu sắp xếp In DS In biên lai" at bounding box center [792, 611] width 1455 height 26
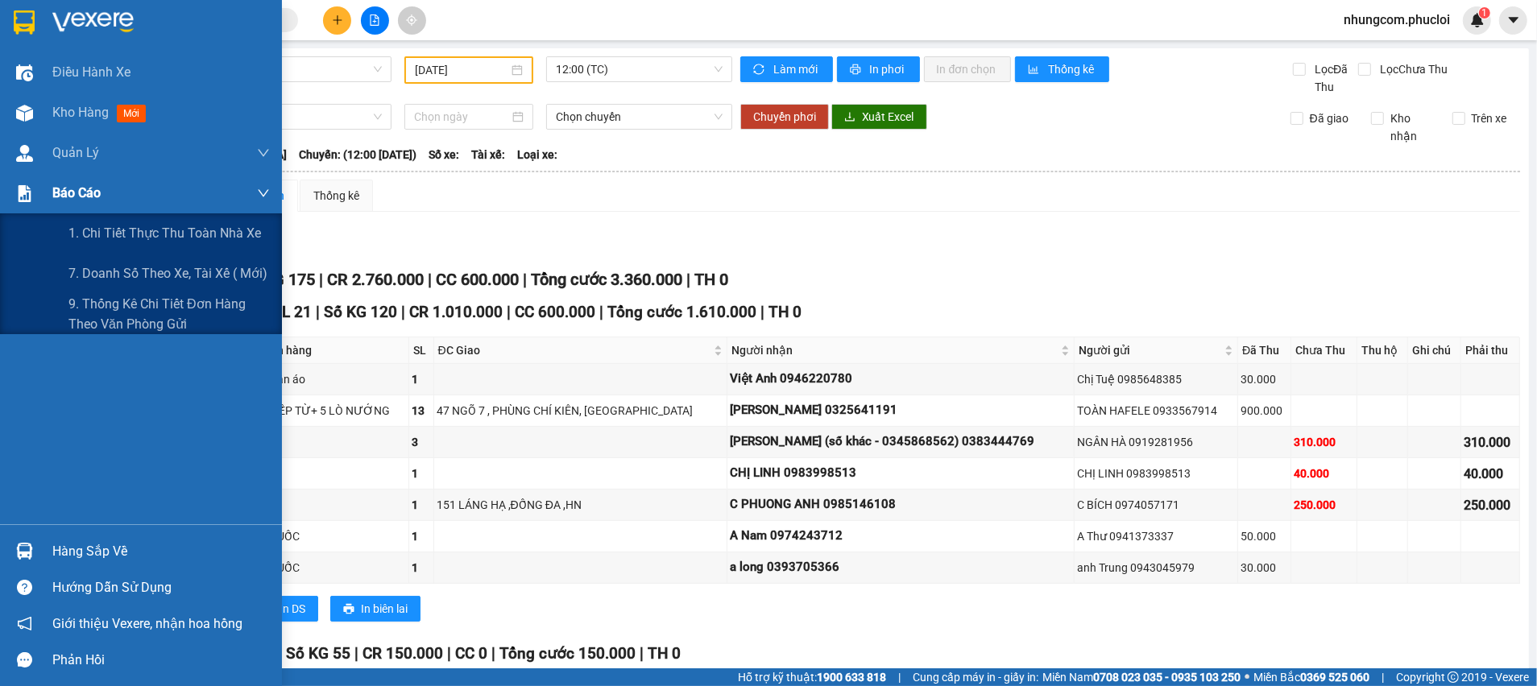
click at [66, 201] on span "Báo cáo" at bounding box center [76, 193] width 48 height 20
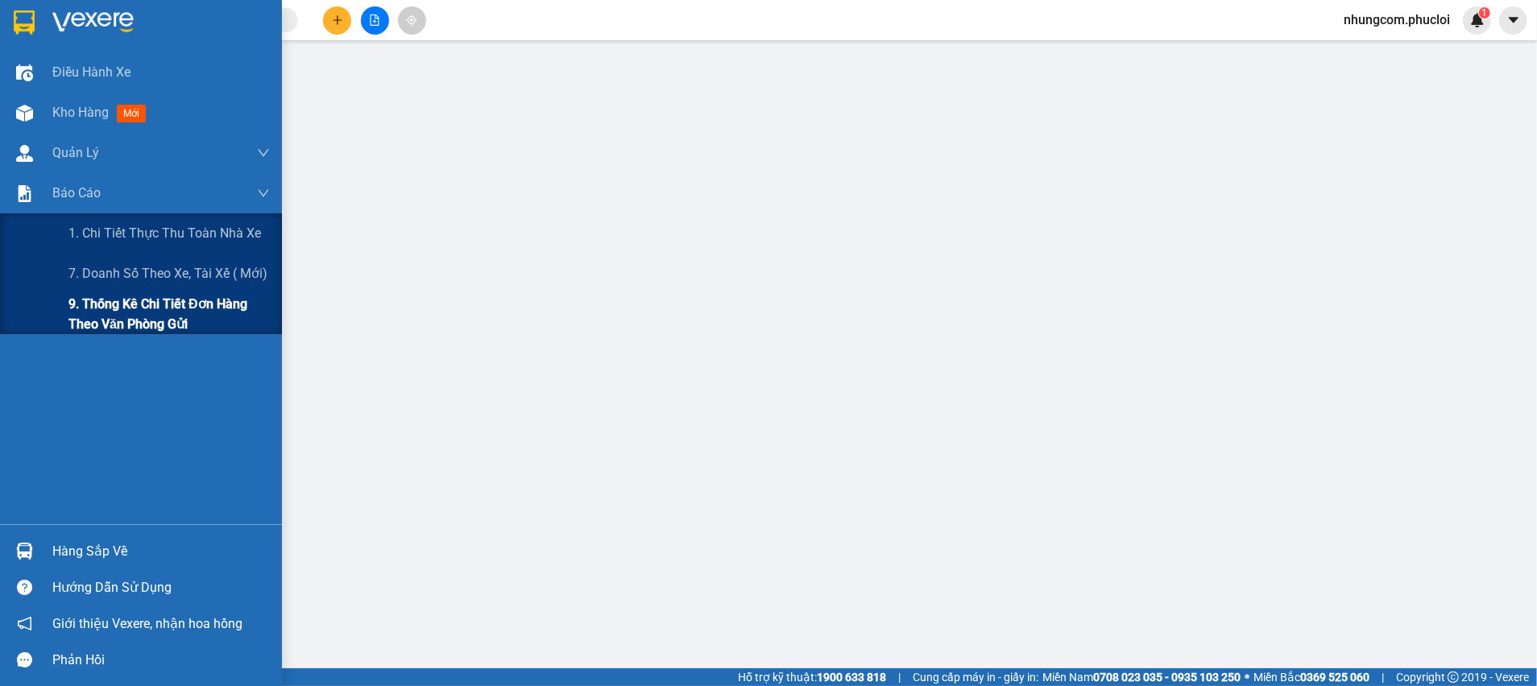
click at [129, 315] on span "9. Thống kê chi tiết đơn hàng theo văn phòng gửi" at bounding box center [168, 314] width 201 height 40
